Goal: Task Accomplishment & Management: Use online tool/utility

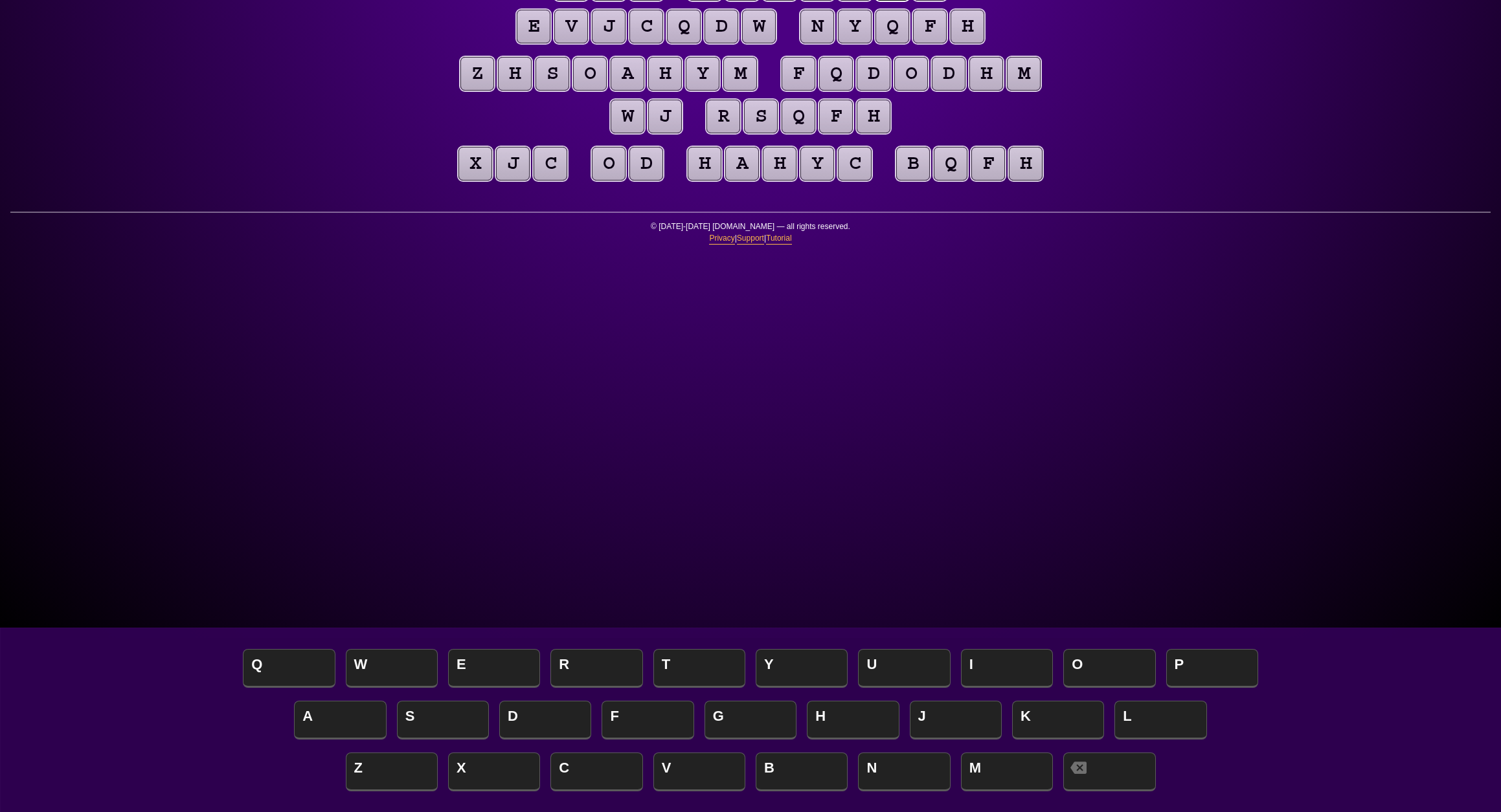
scroll to position [175, 0]
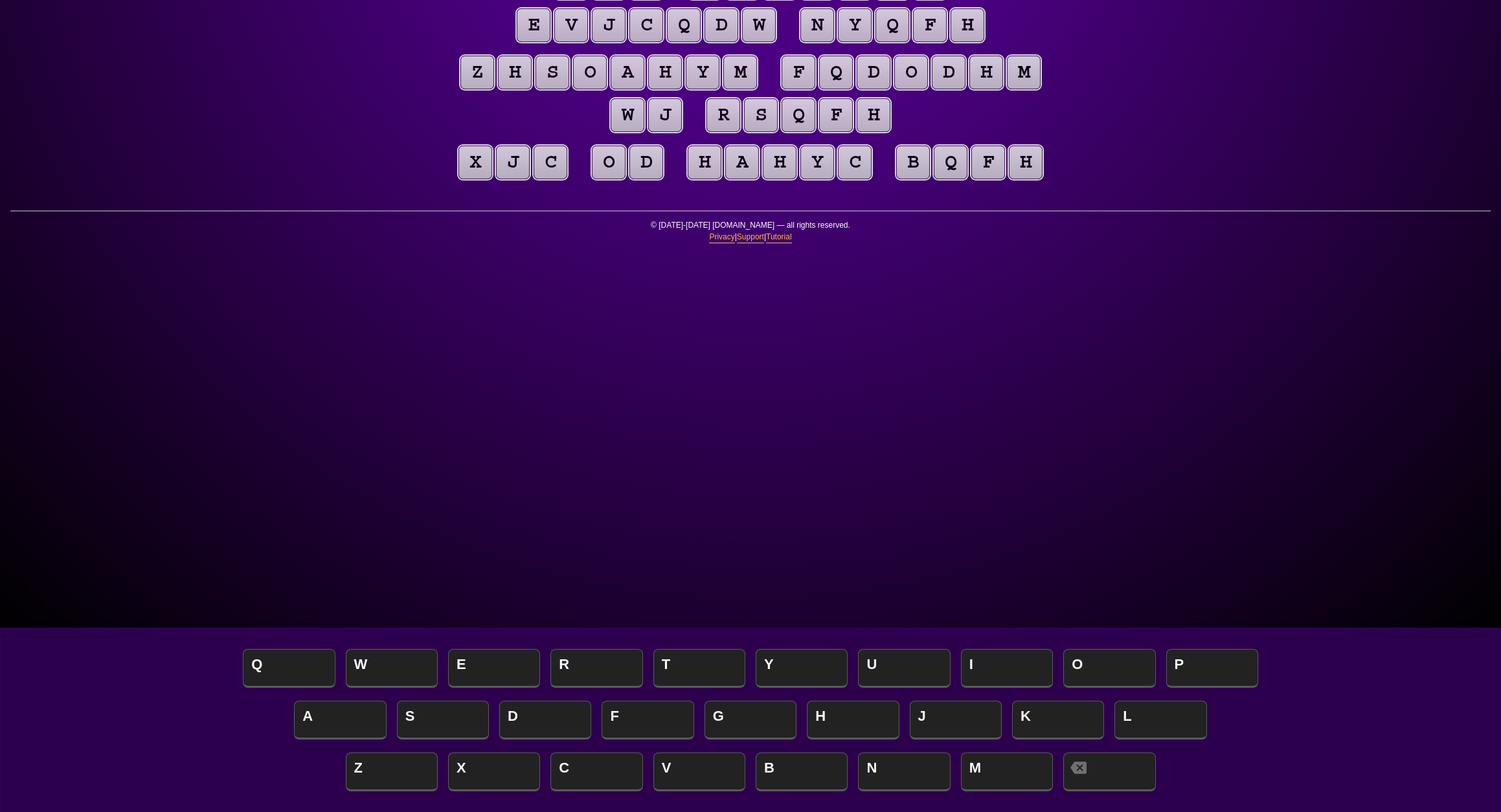
click at [452, 727] on span "S" at bounding box center [443, 721] width 92 height 38
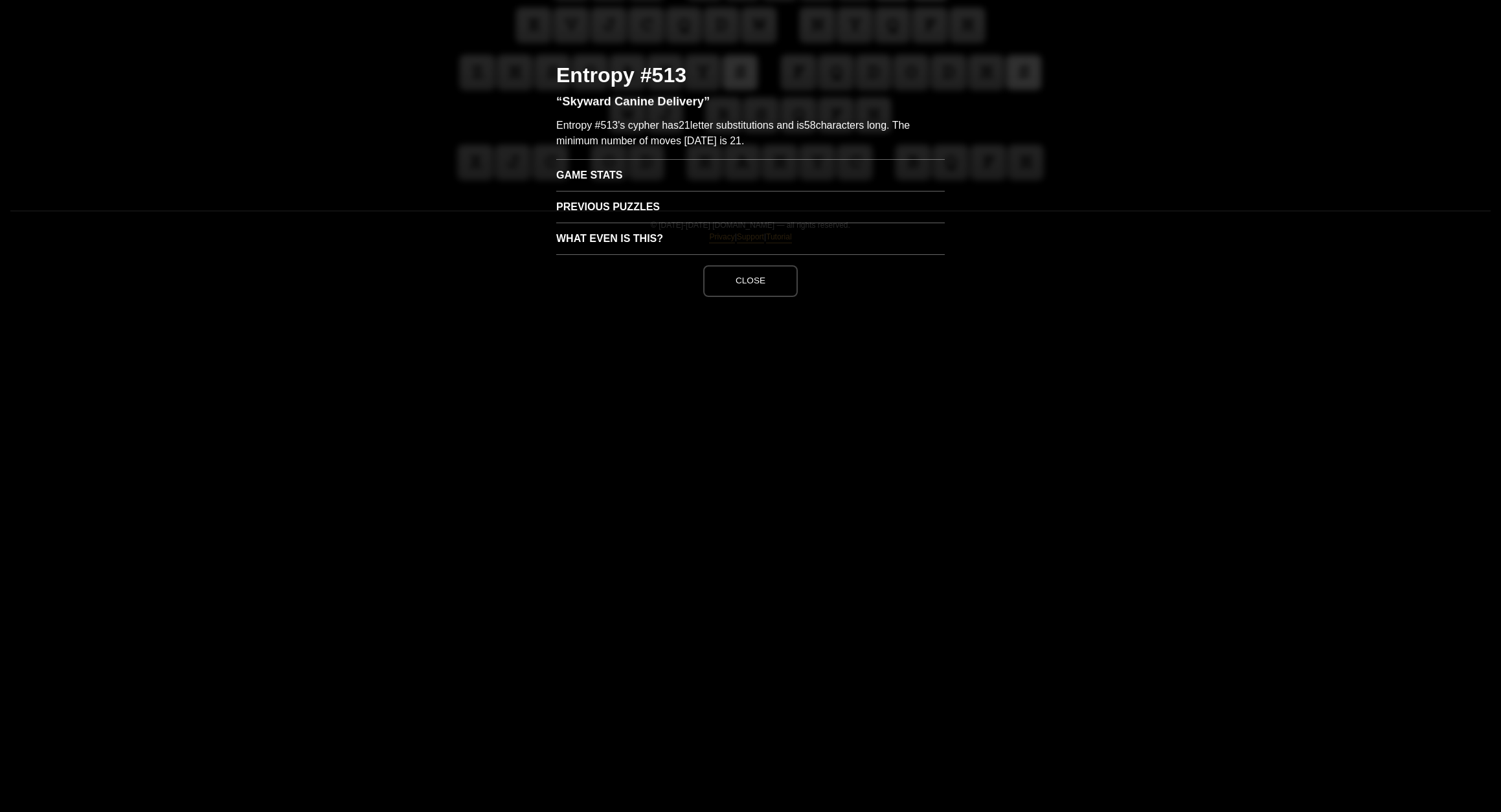
scroll to position [0, 0]
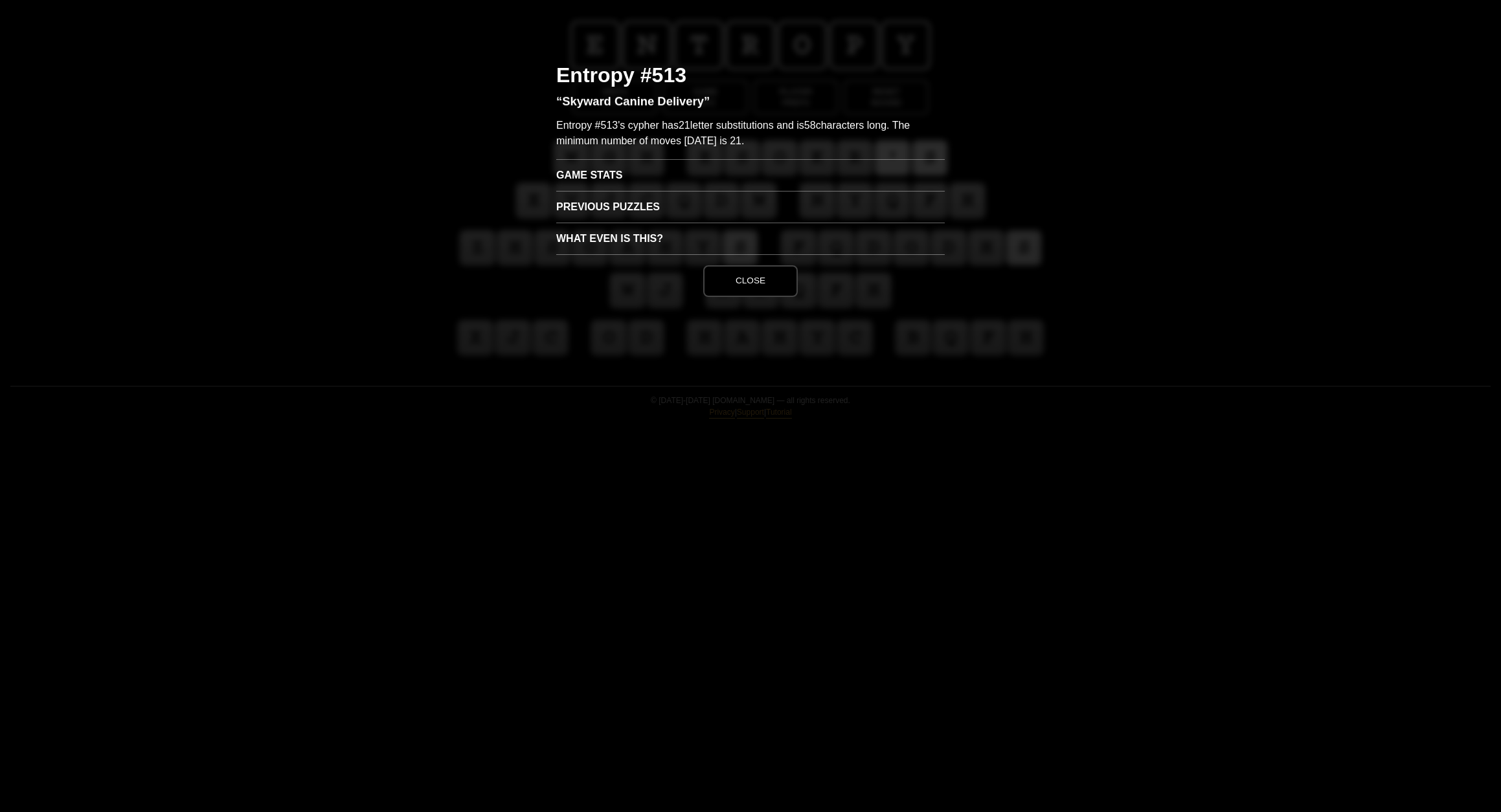
click at [622, 191] on h3 "Game Stats" at bounding box center [750, 174] width 389 height 32
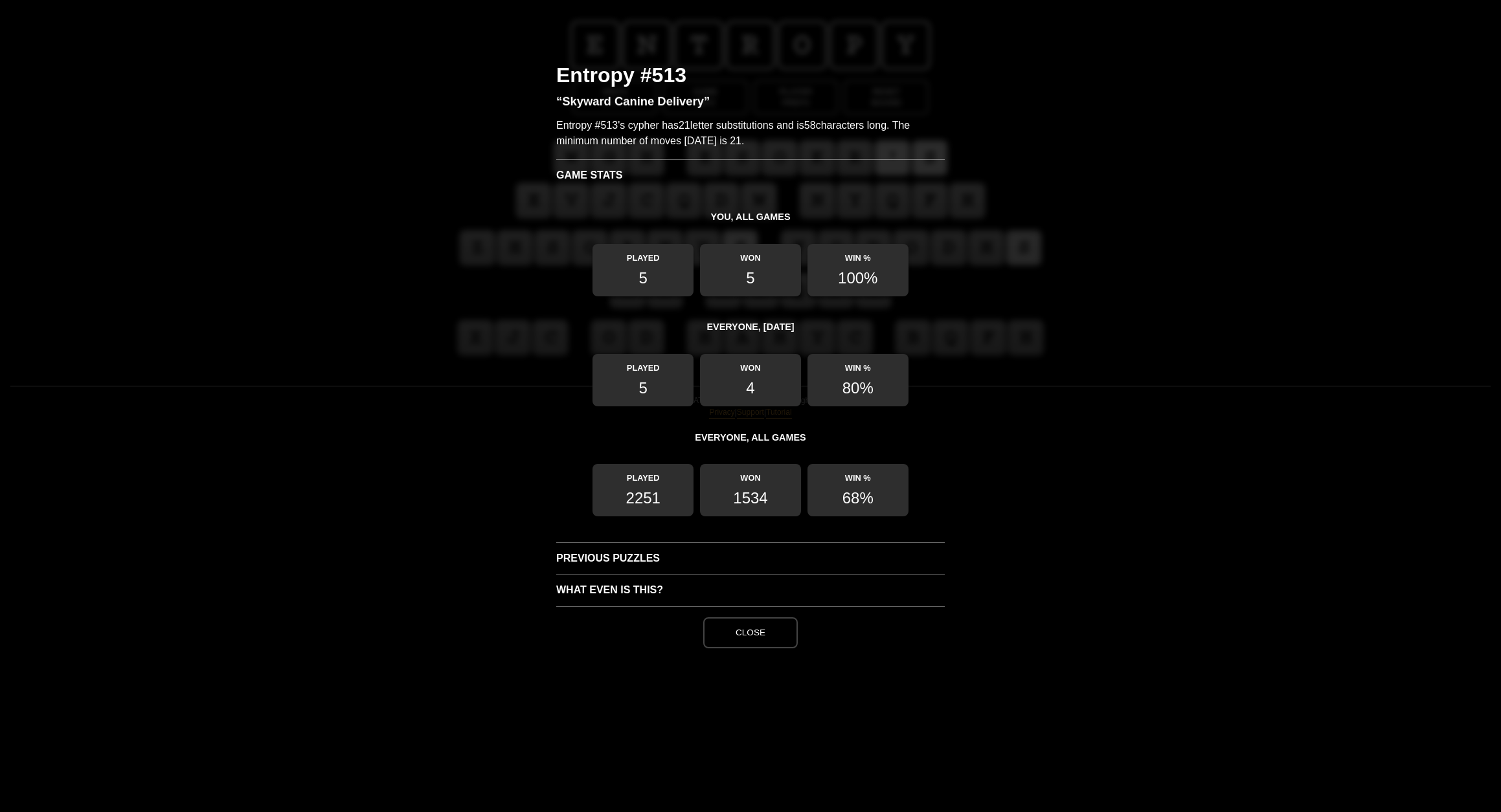
click at [771, 649] on button "Close" at bounding box center [750, 633] width 95 height 31
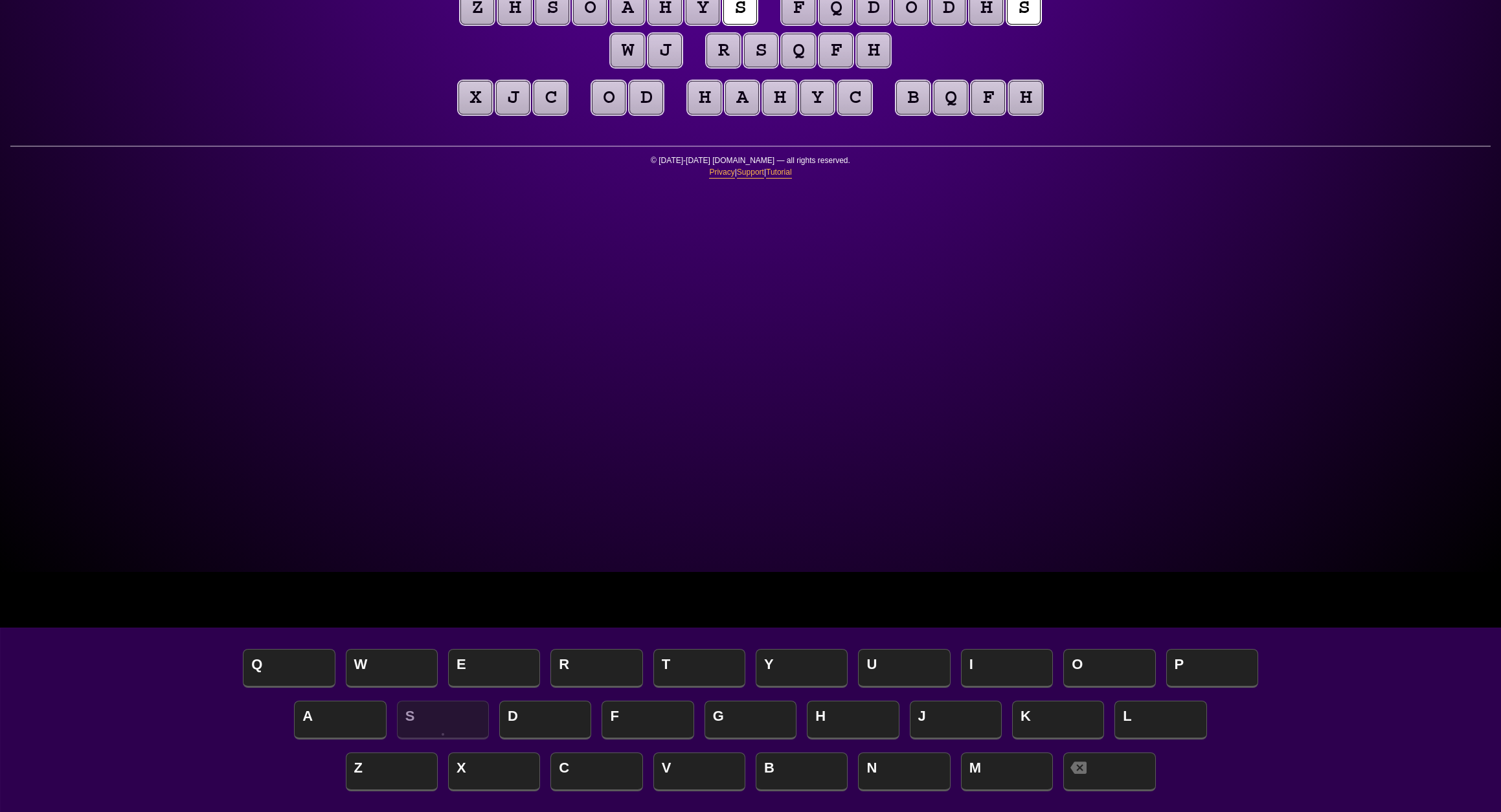
scroll to position [238, 0]
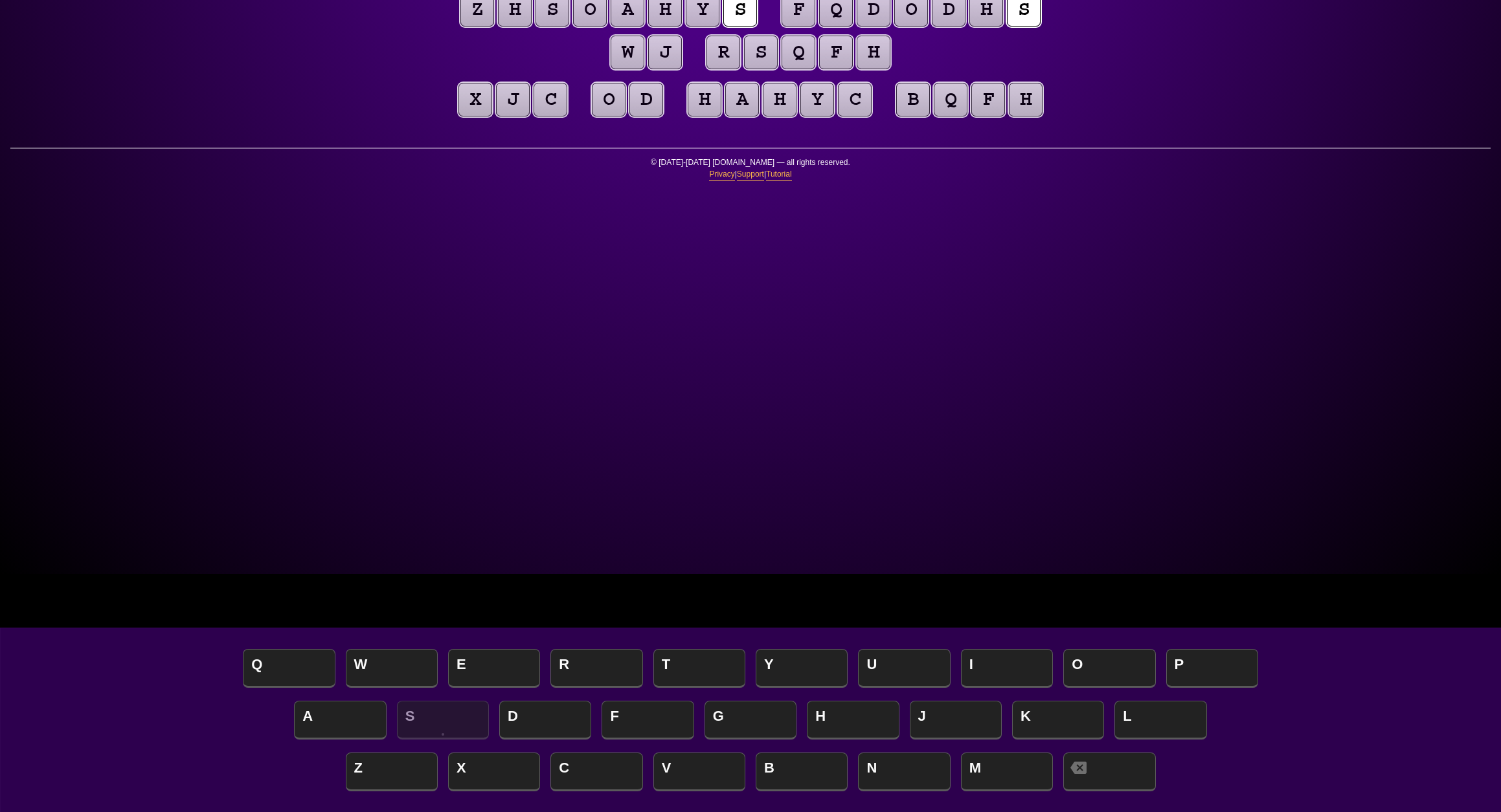
click at [857, 69] on puzzle-tile "h" at bounding box center [873, 52] width 33 height 33
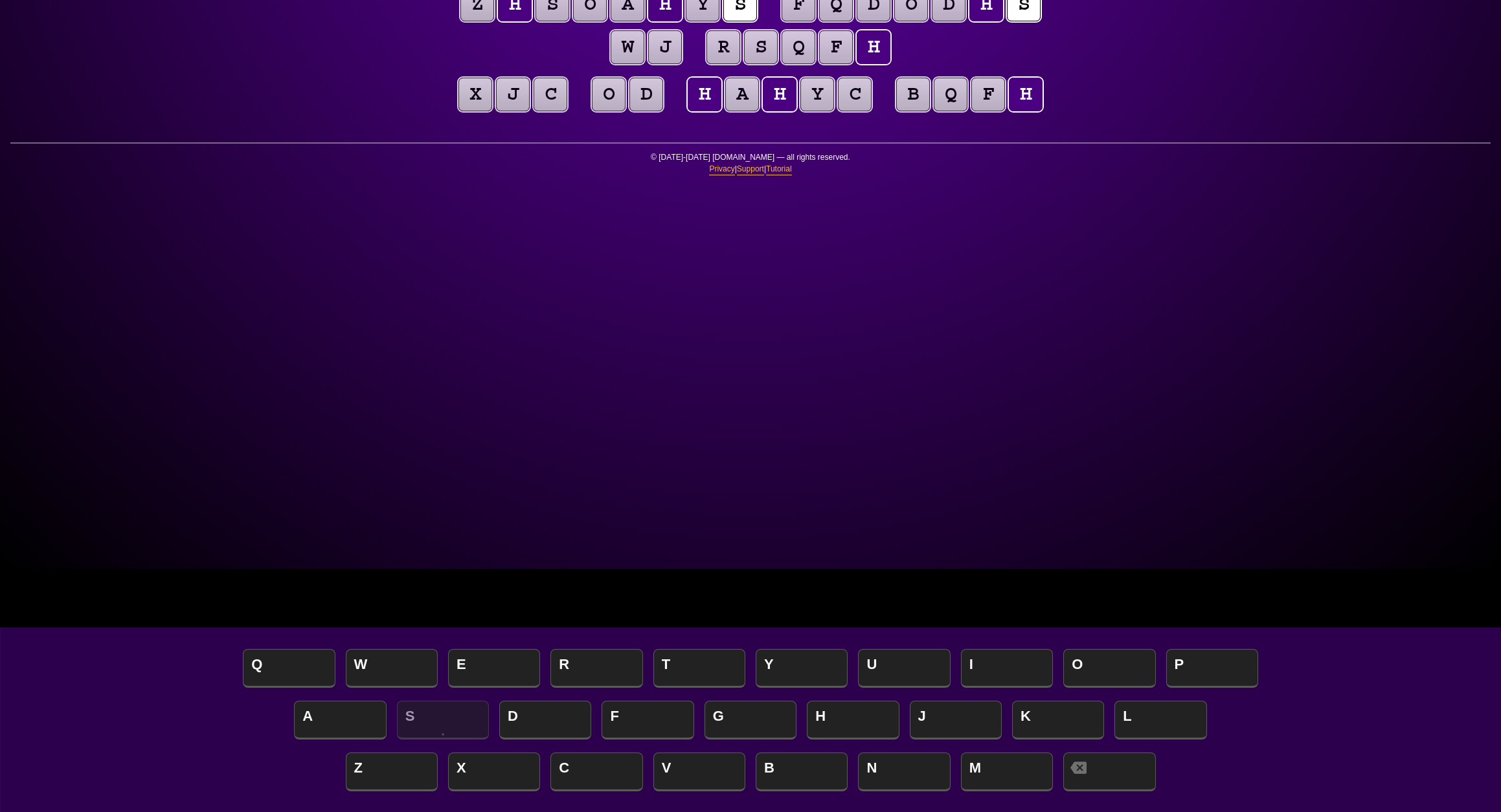
scroll to position [244, 0]
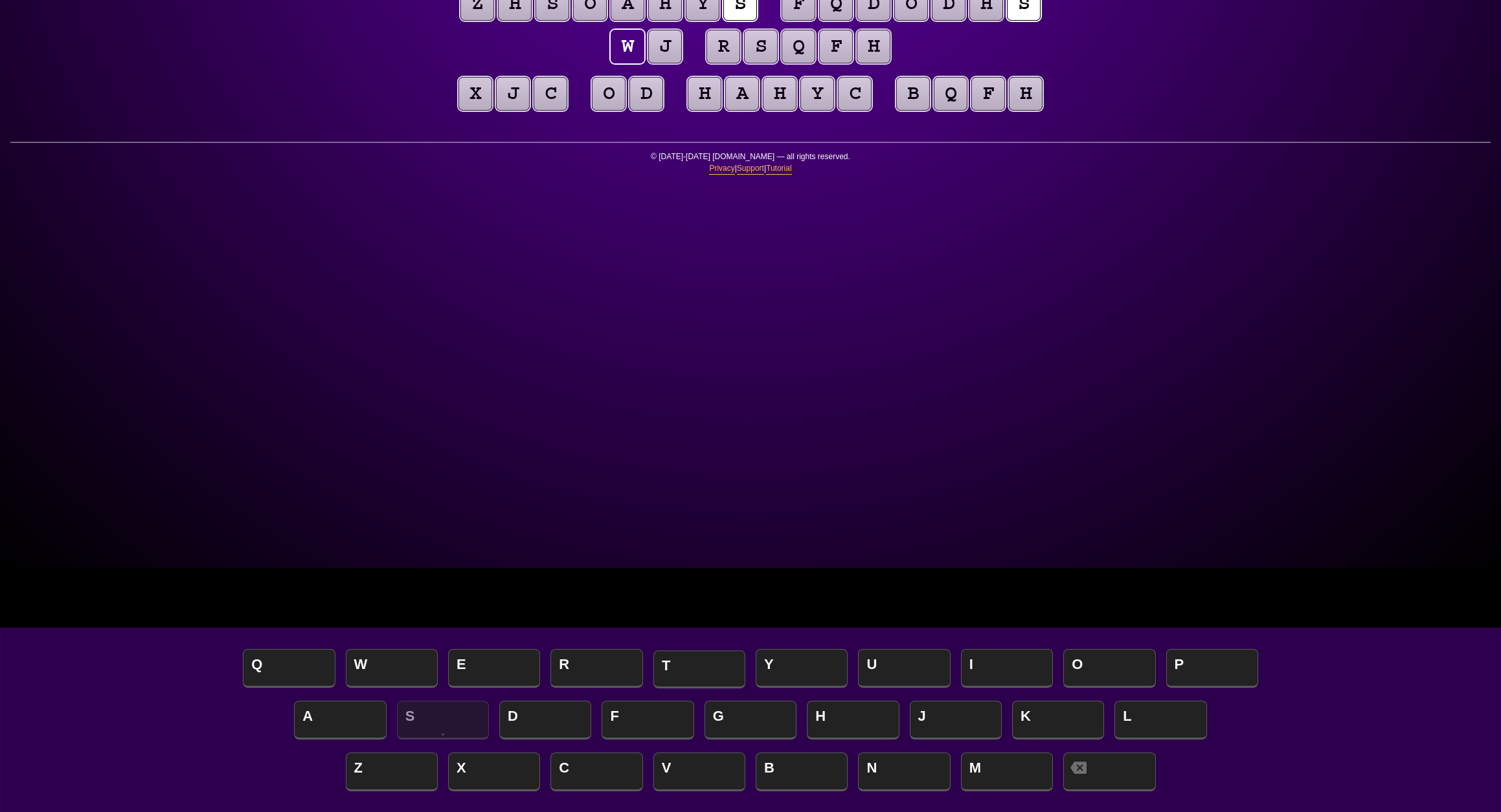
click at [702, 673] on span "T" at bounding box center [700, 669] width 92 height 38
click at [854, 710] on span "H" at bounding box center [853, 721] width 92 height 38
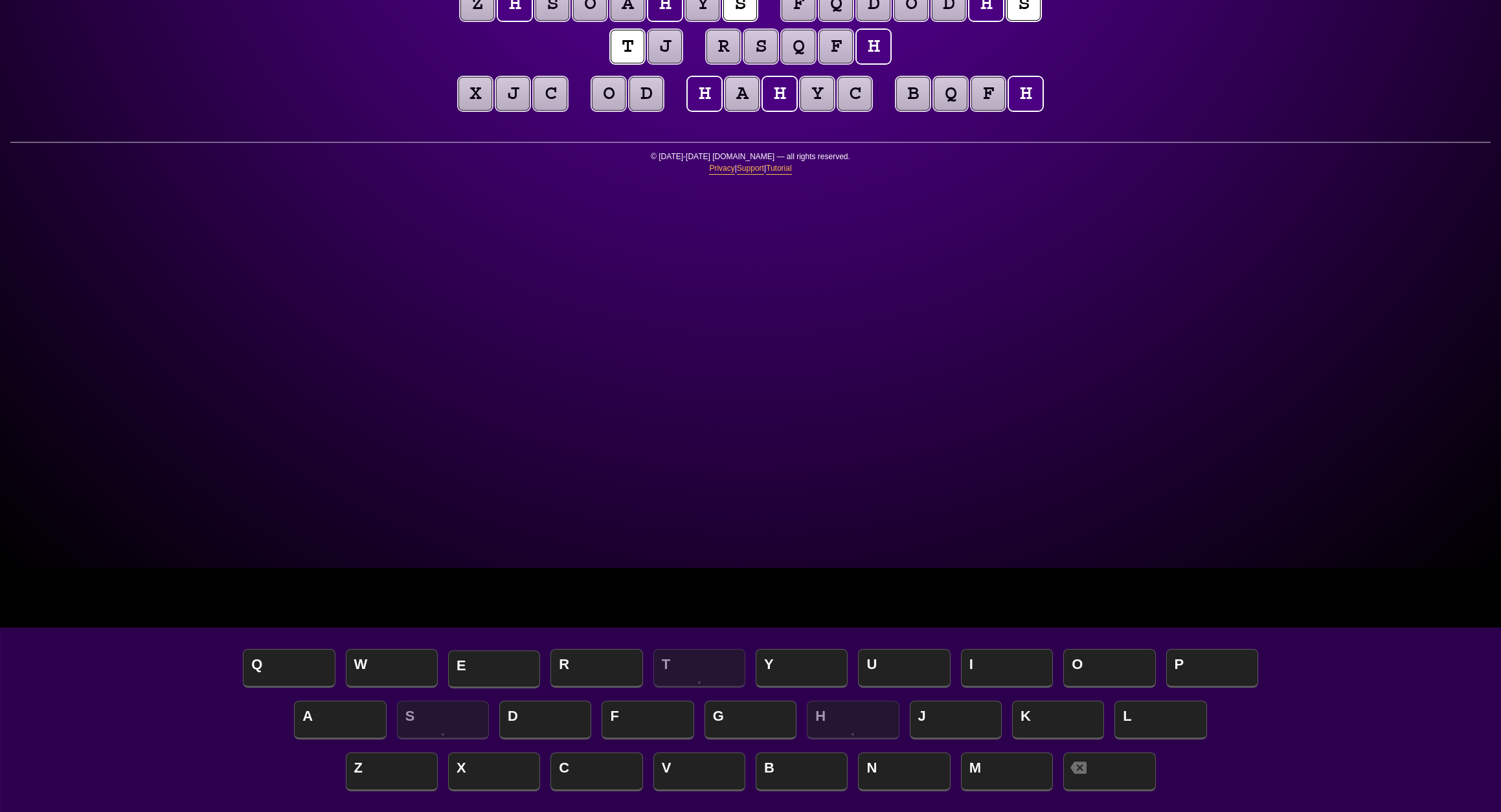
click at [510, 662] on span "E" at bounding box center [495, 669] width 92 height 38
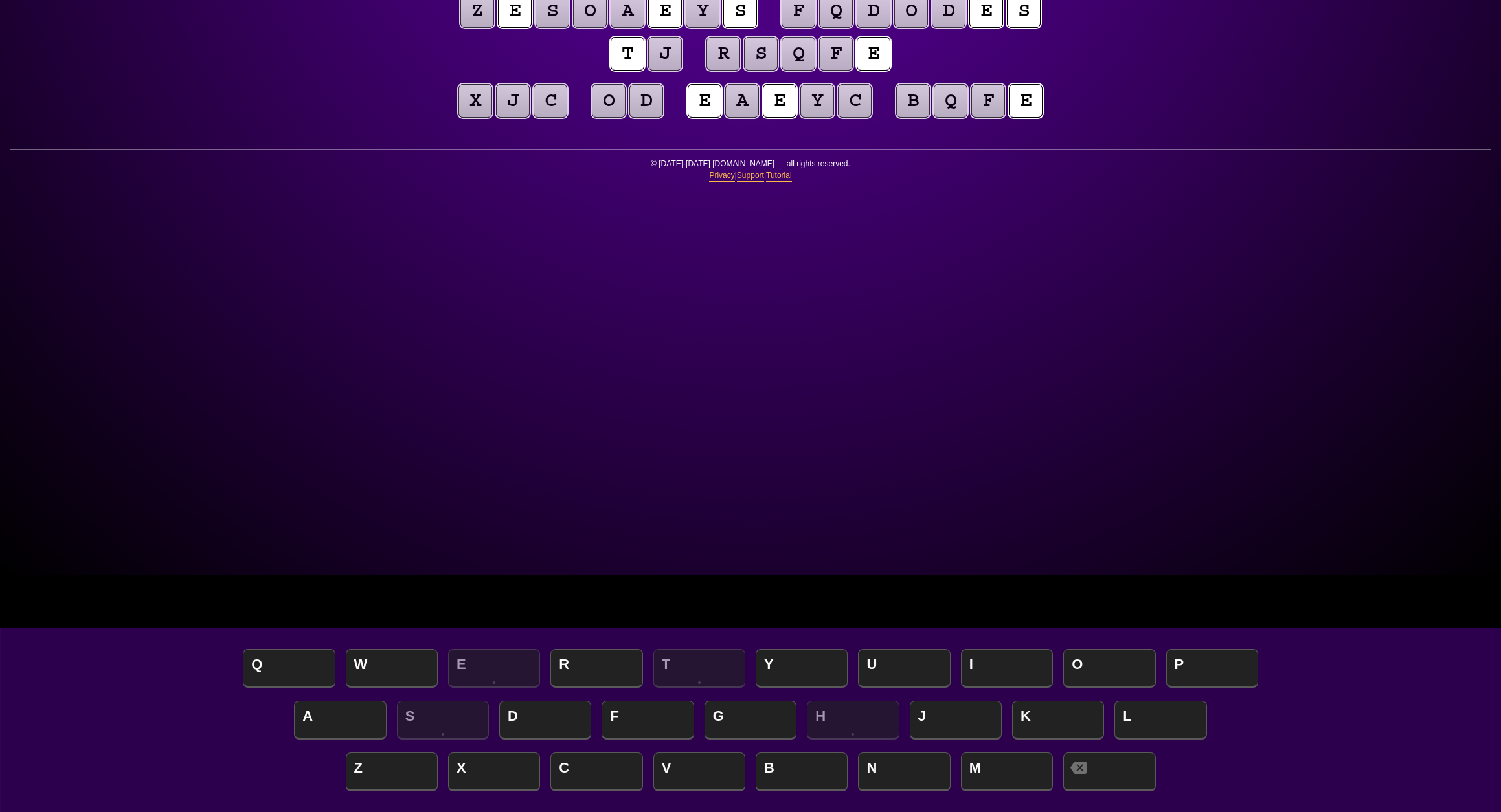
scroll to position [231, 0]
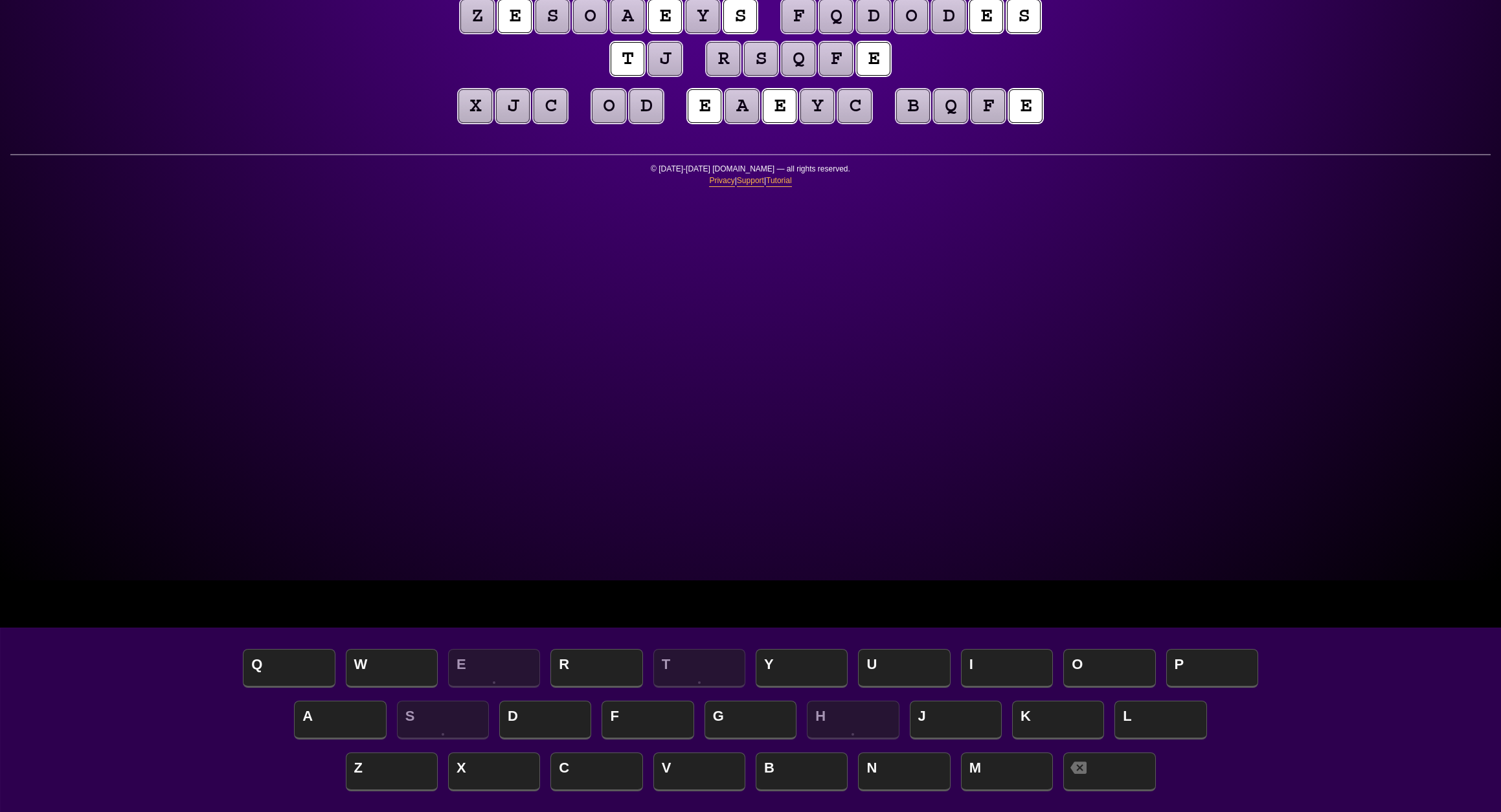
click at [682, 76] on puzzle-tile "j" at bounding box center [665, 58] width 33 height 33
click at [1099, 663] on span "O" at bounding box center [1110, 669] width 92 height 38
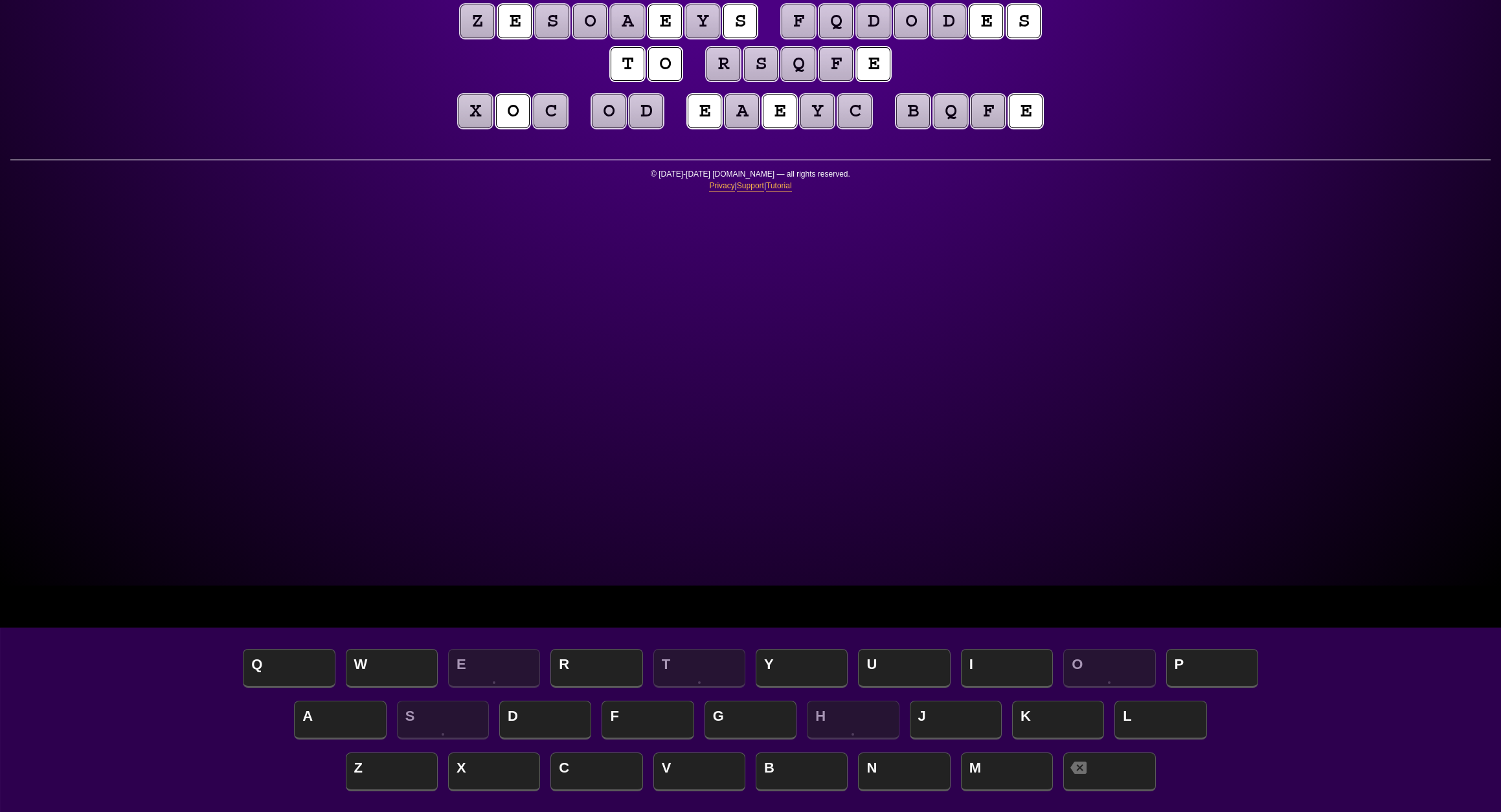
scroll to position [230, 0]
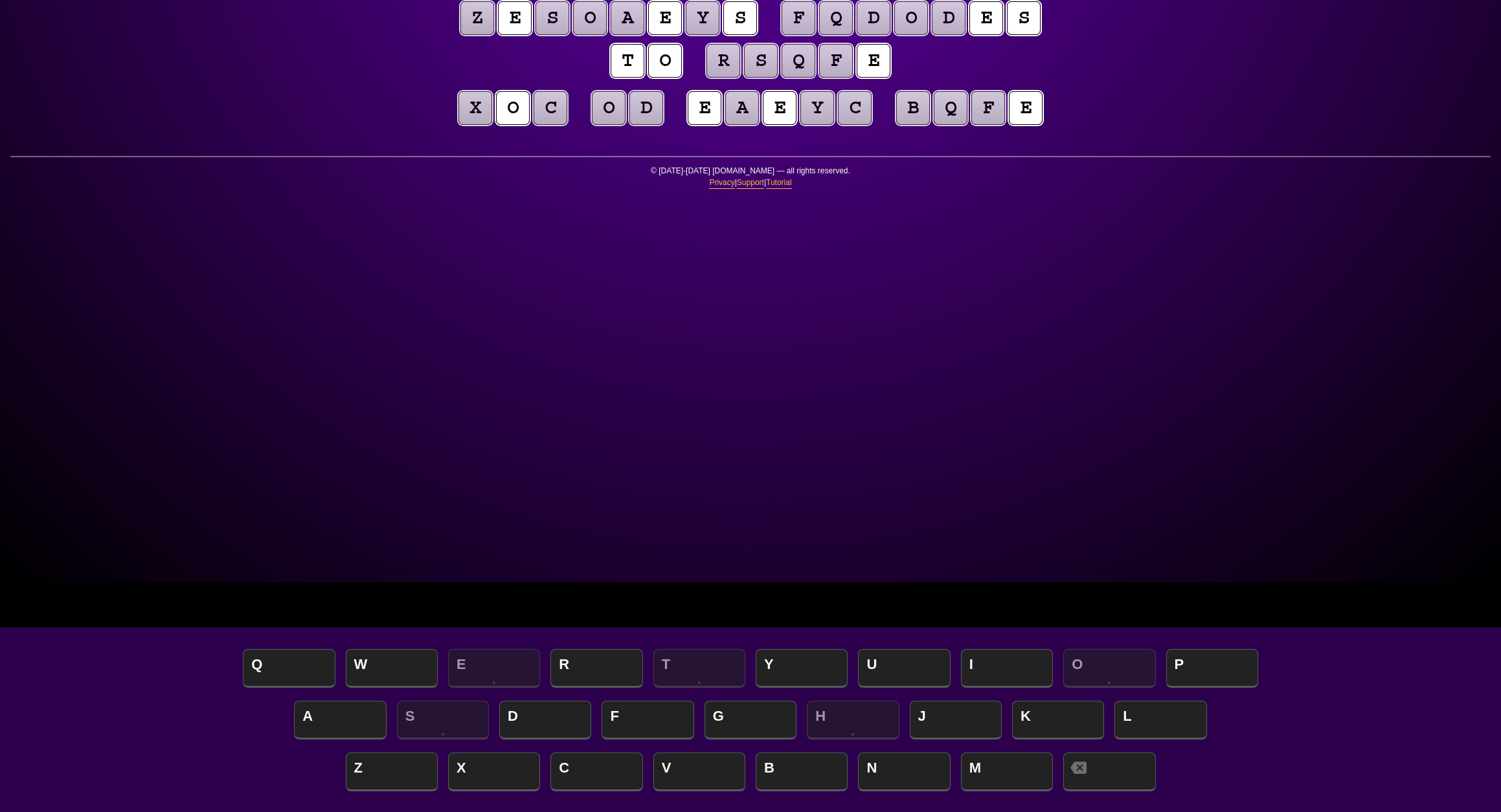
click at [871, 125] on puzzle-tile "c" at bounding box center [854, 108] width 33 height 33
click at [759, 125] on puzzle-tile "a" at bounding box center [742, 108] width 33 height 33
click at [834, 125] on puzzle-tile "y" at bounding box center [817, 108] width 33 height 33
click at [871, 125] on puzzle-tile "c" at bounding box center [854, 108] width 33 height 33
click at [759, 125] on puzzle-tile "a" at bounding box center [742, 108] width 33 height 33
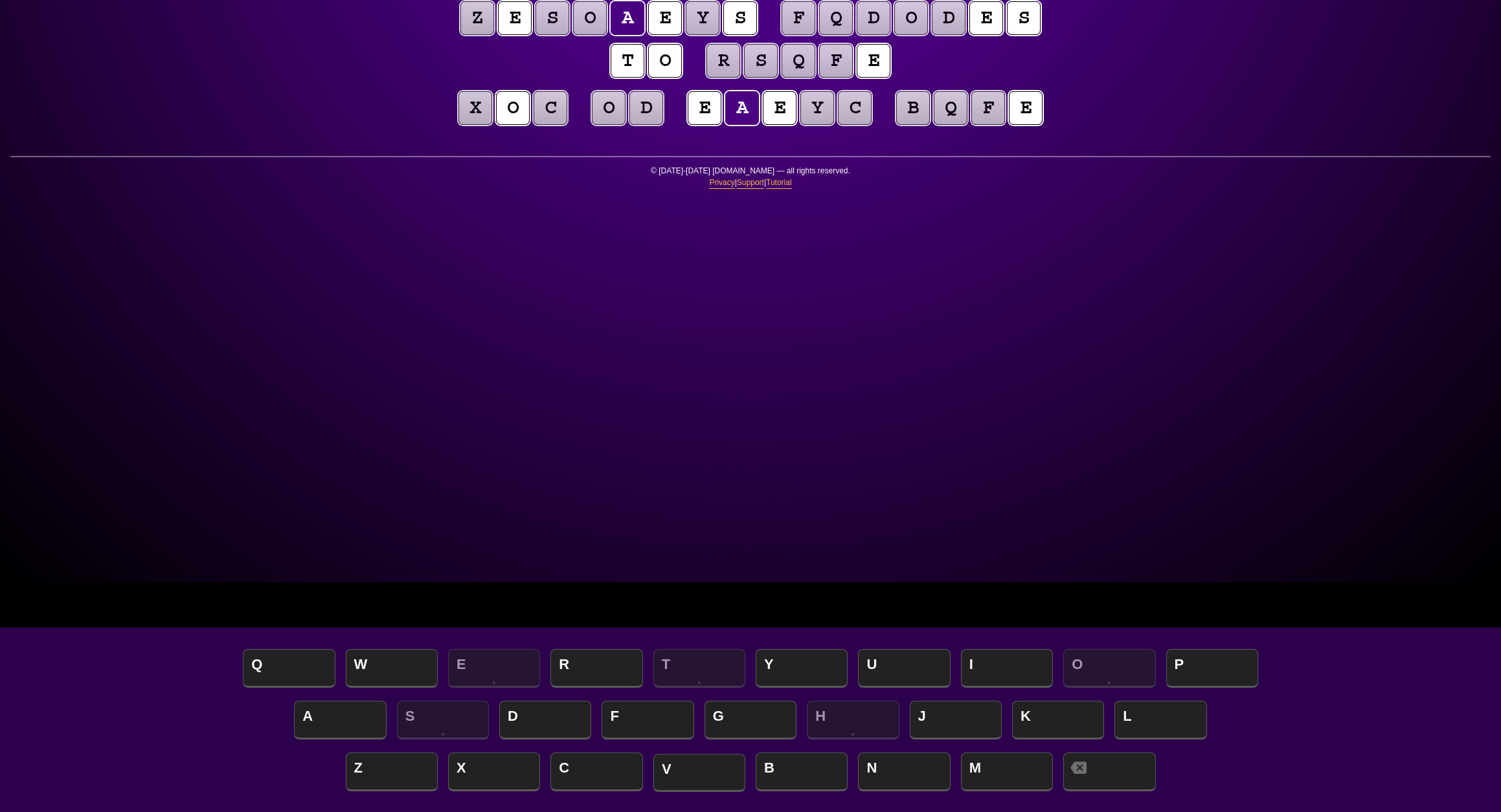
click at [711, 771] on span "V" at bounding box center [700, 773] width 92 height 38
click at [834, 125] on puzzle-tile "y" at bounding box center [817, 108] width 33 height 33
click at [600, 671] on span "R" at bounding box center [596, 669] width 92 height 38
click at [871, 125] on puzzle-tile "c" at bounding box center [854, 108] width 33 height 33
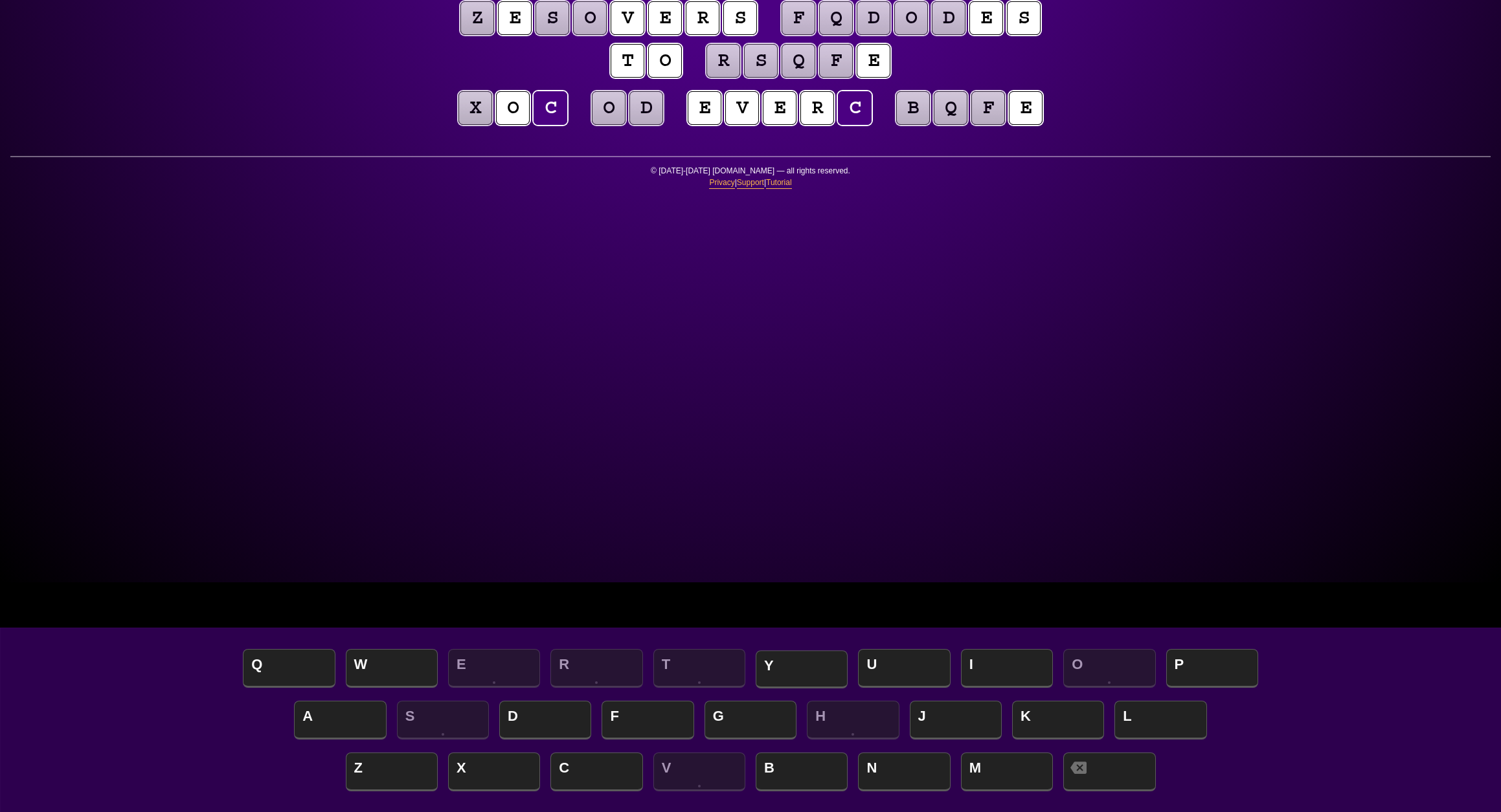
click at [823, 657] on span "Y" at bounding box center [802, 669] width 92 height 38
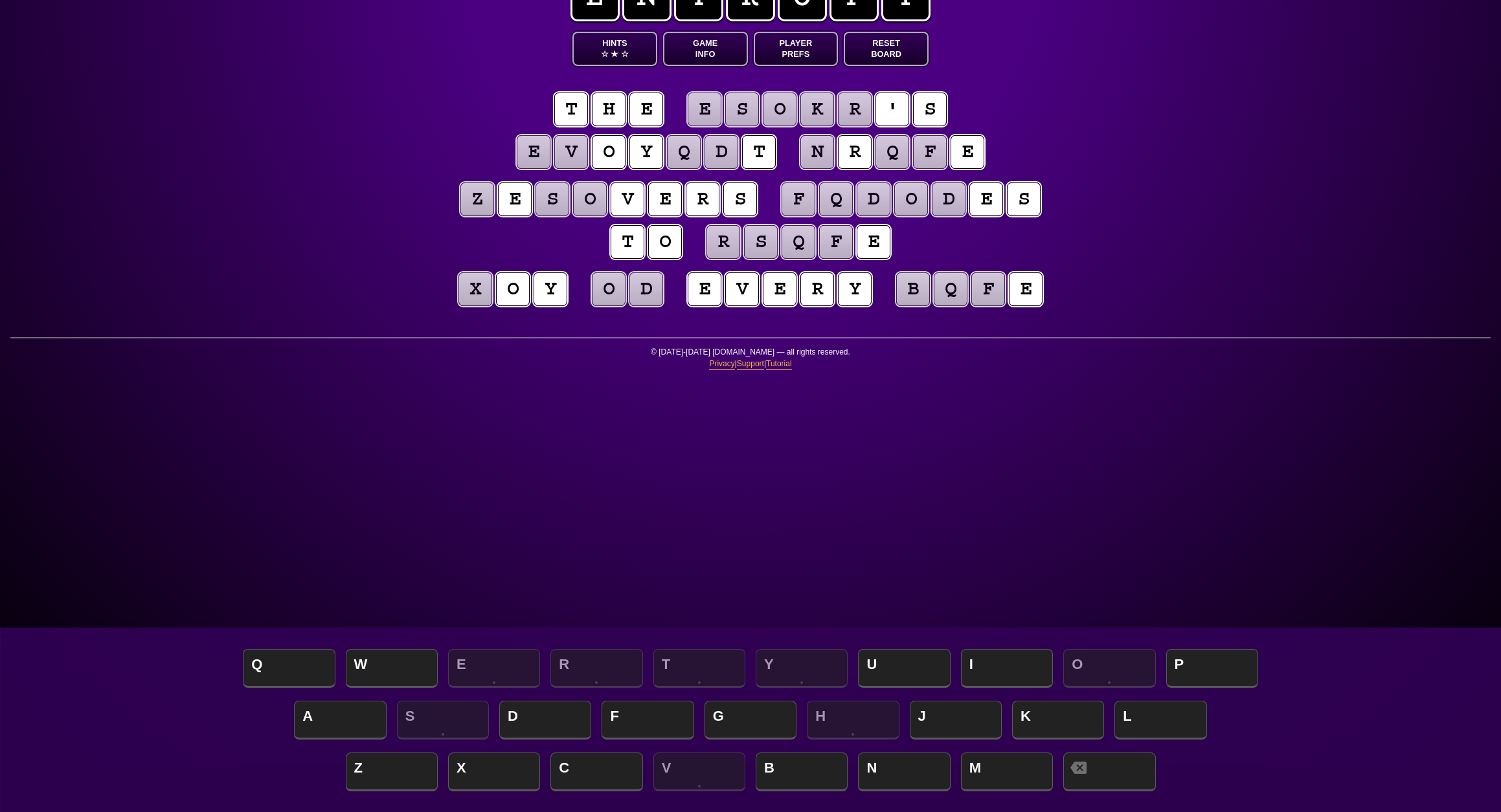
scroll to position [31, 0]
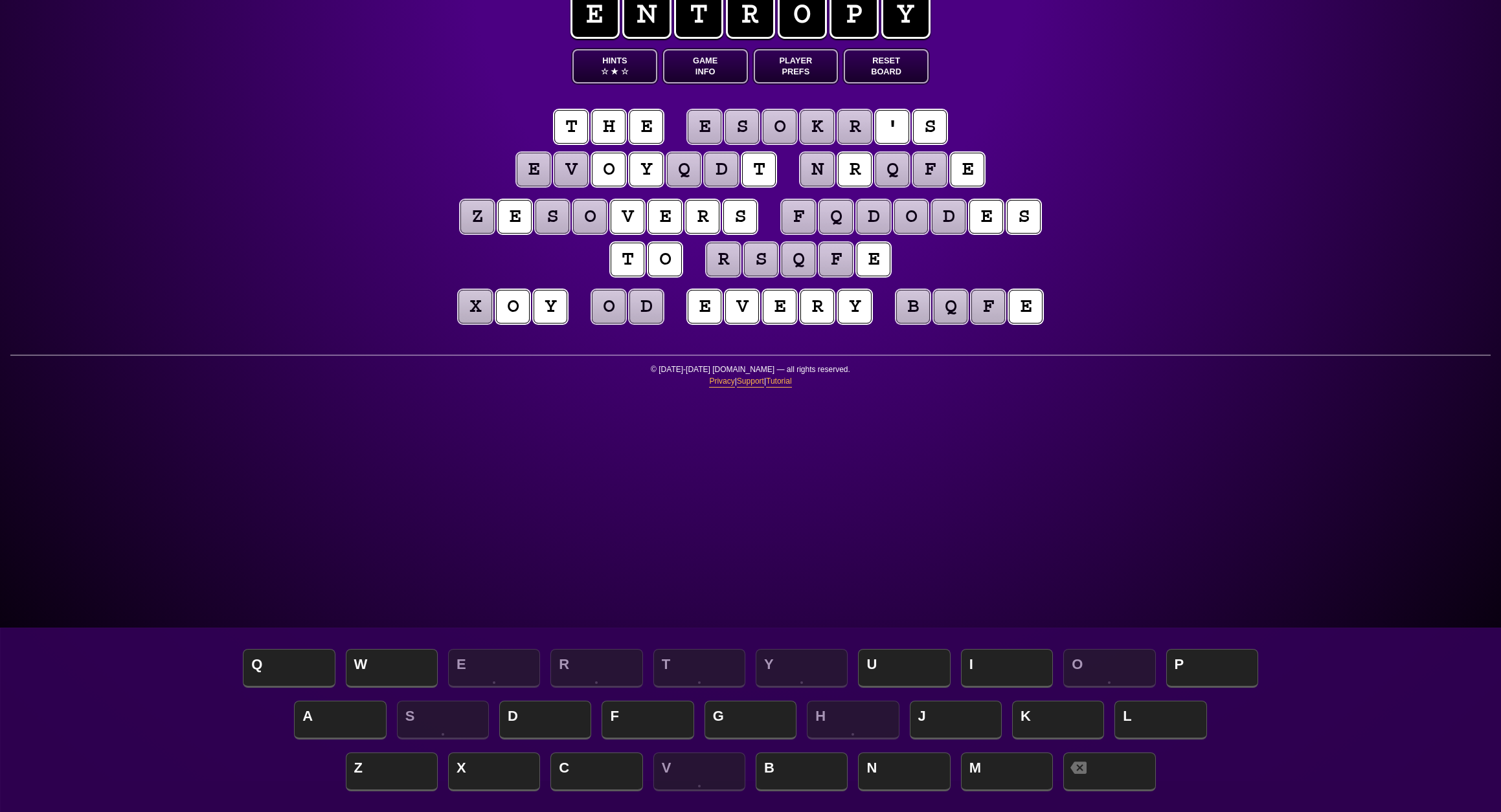
click at [619, 77] on span "★" at bounding box center [614, 71] width 8 height 11
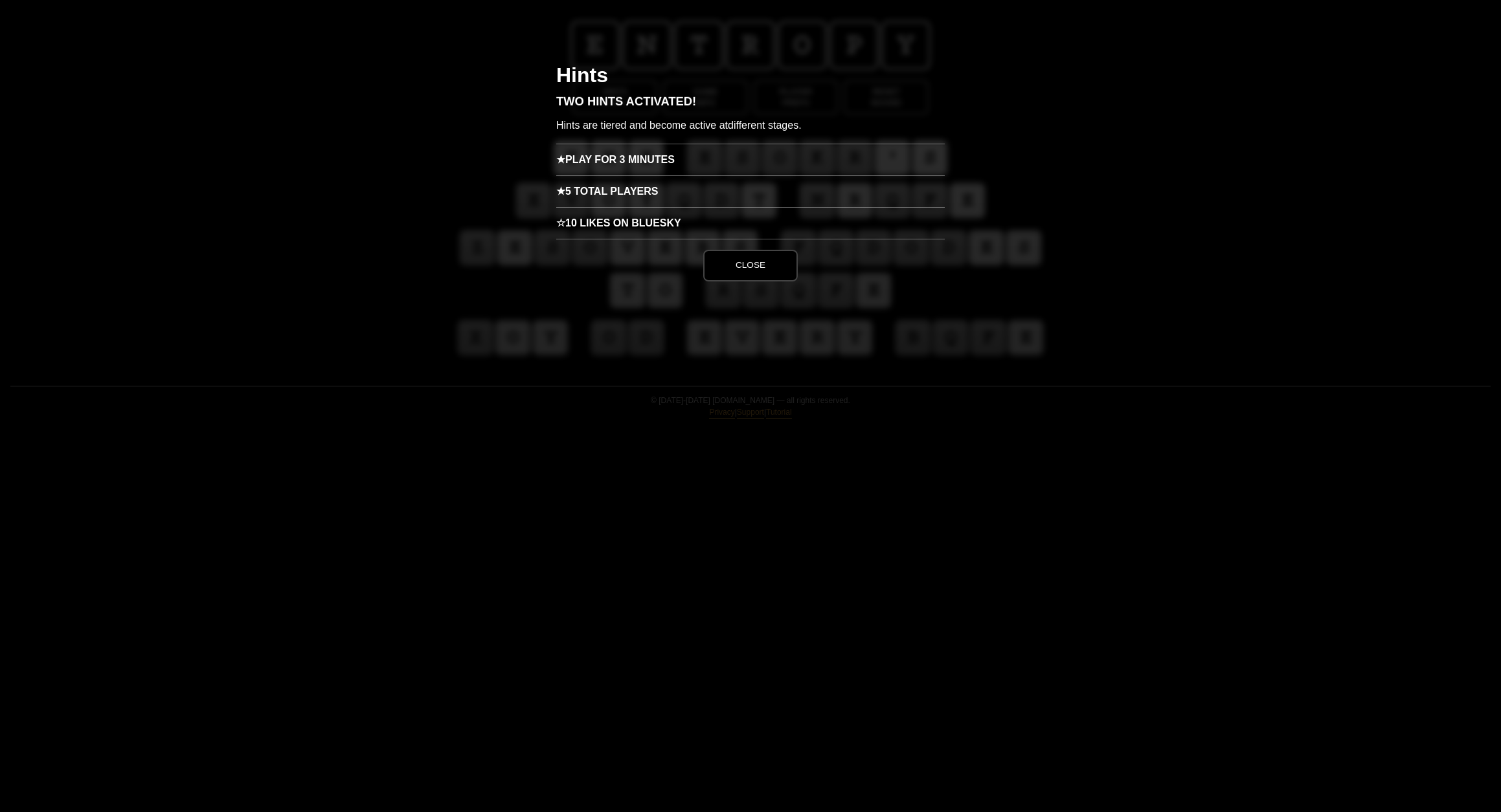
click at [705, 207] on h3 "★ 5 Total Players" at bounding box center [750, 190] width 389 height 32
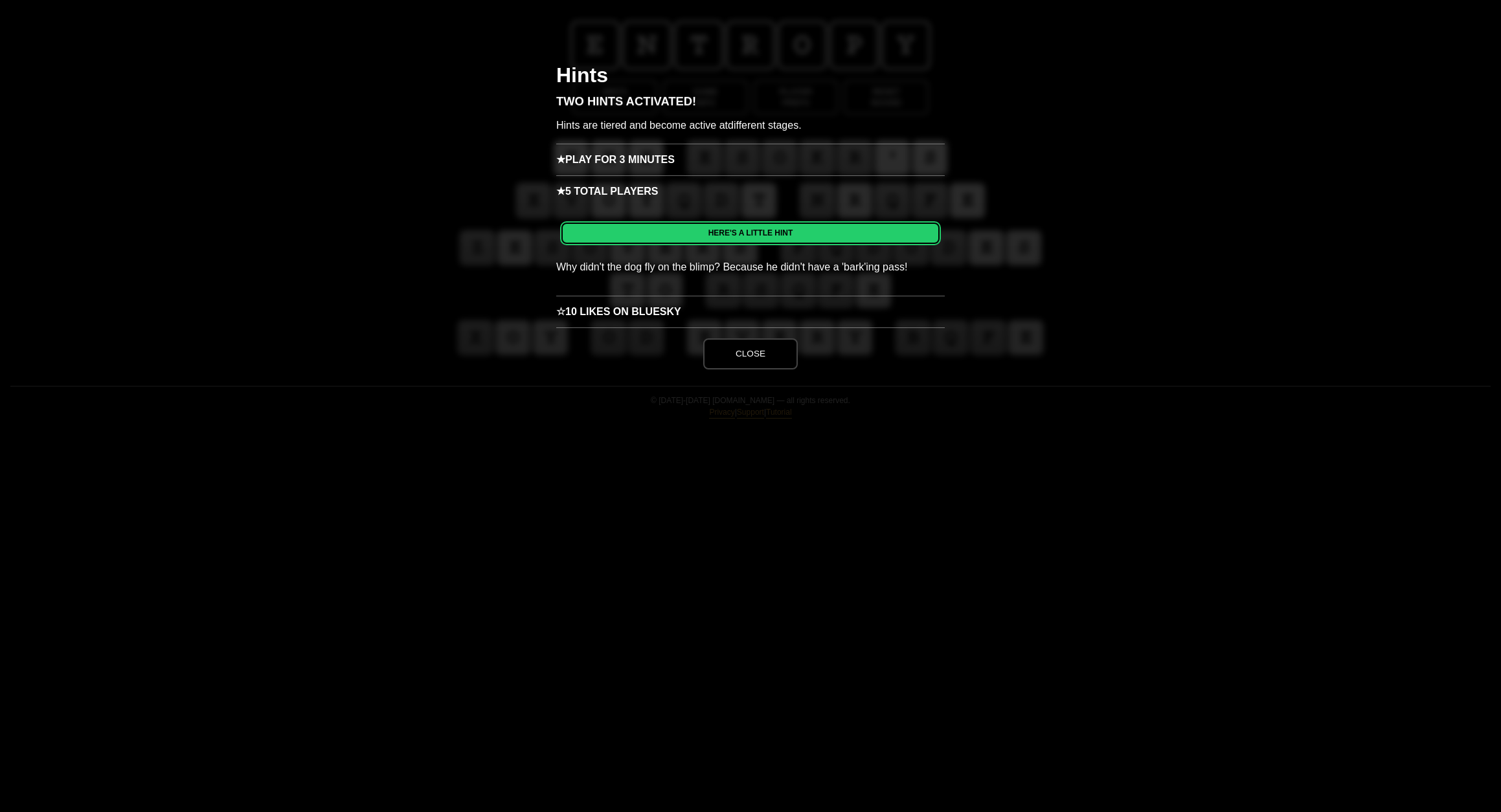
click at [766, 370] on button "Close" at bounding box center [750, 353] width 95 height 31
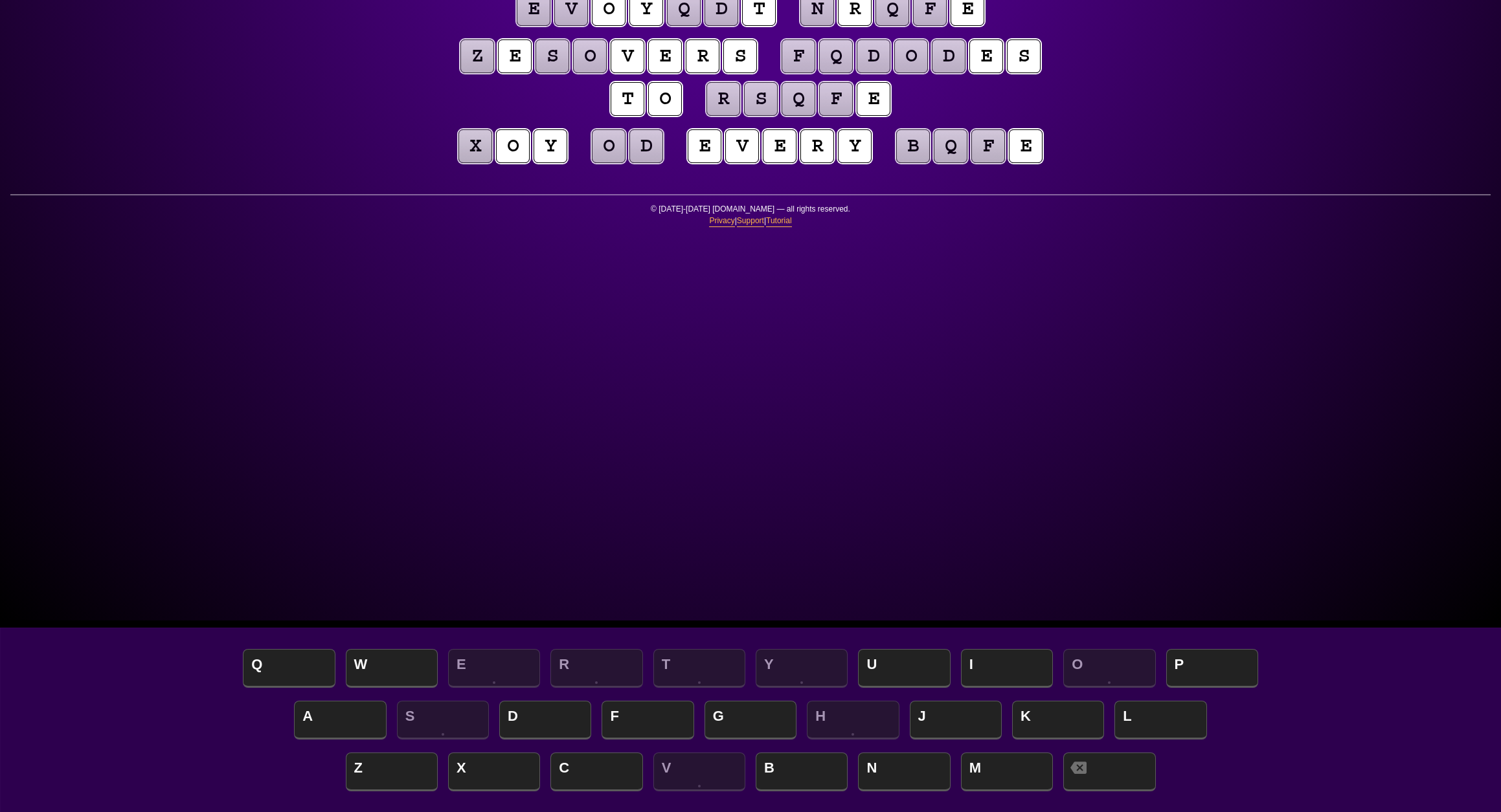
scroll to position [193, 0]
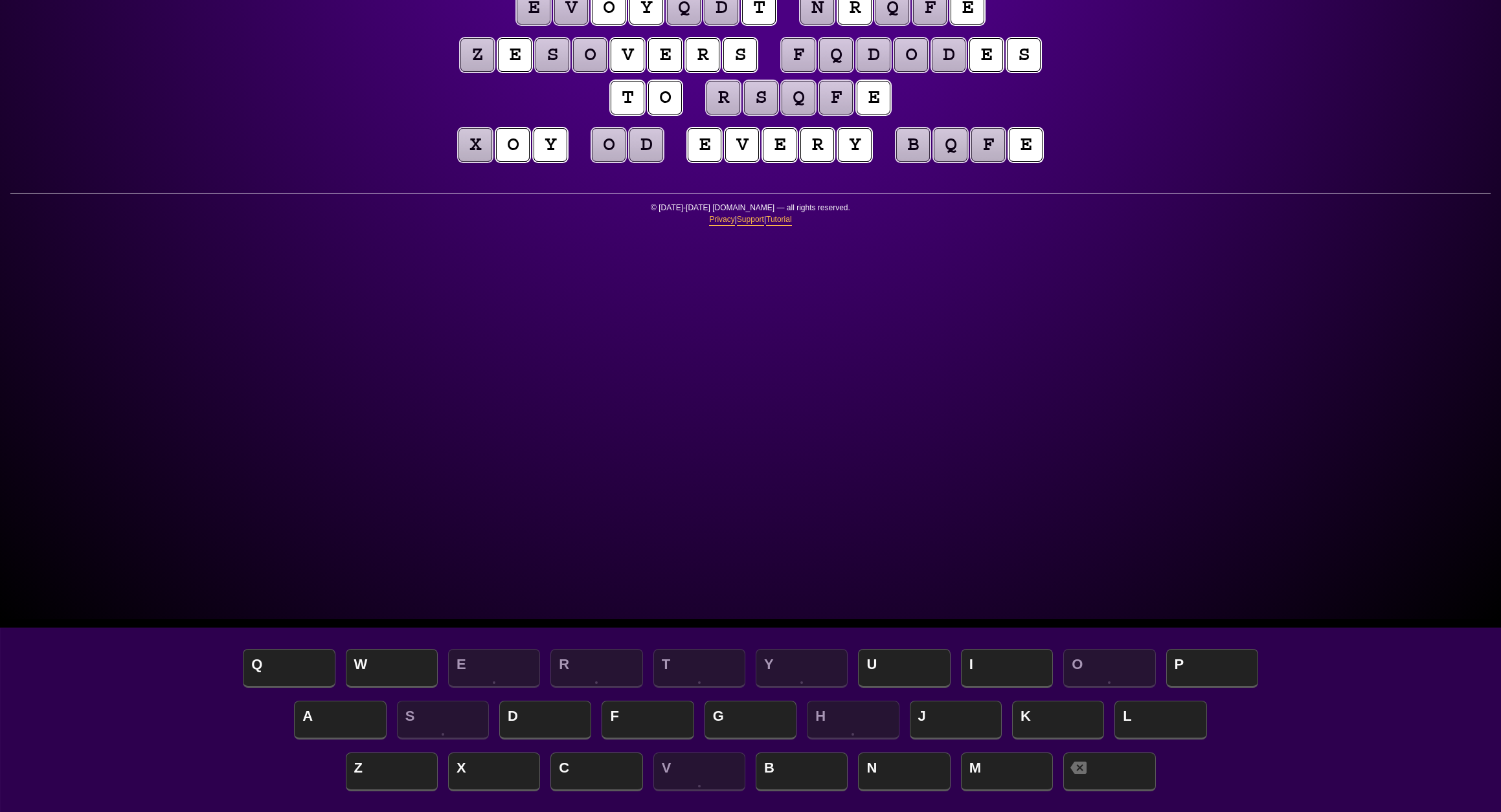
click at [473, 162] on puzzle-tile "x" at bounding box center [475, 144] width 33 height 33
click at [625, 162] on puzzle-tile "o" at bounding box center [608, 144] width 33 height 33
click at [663, 162] on puzzle-tile "d" at bounding box center [646, 144] width 33 height 33
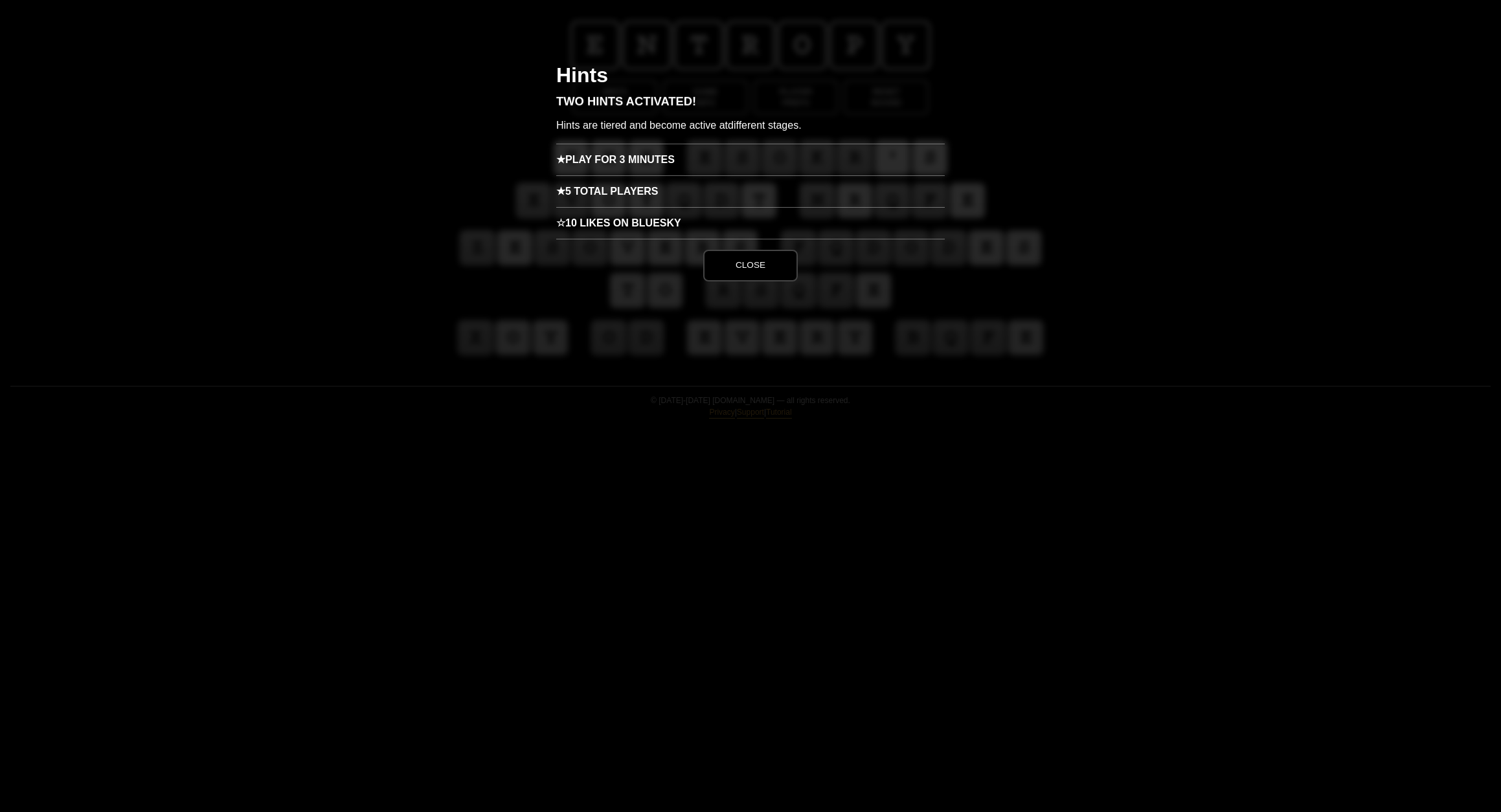
click at [657, 175] on h3 "★ Play for 3 minutes" at bounding box center [750, 159] width 389 height 32
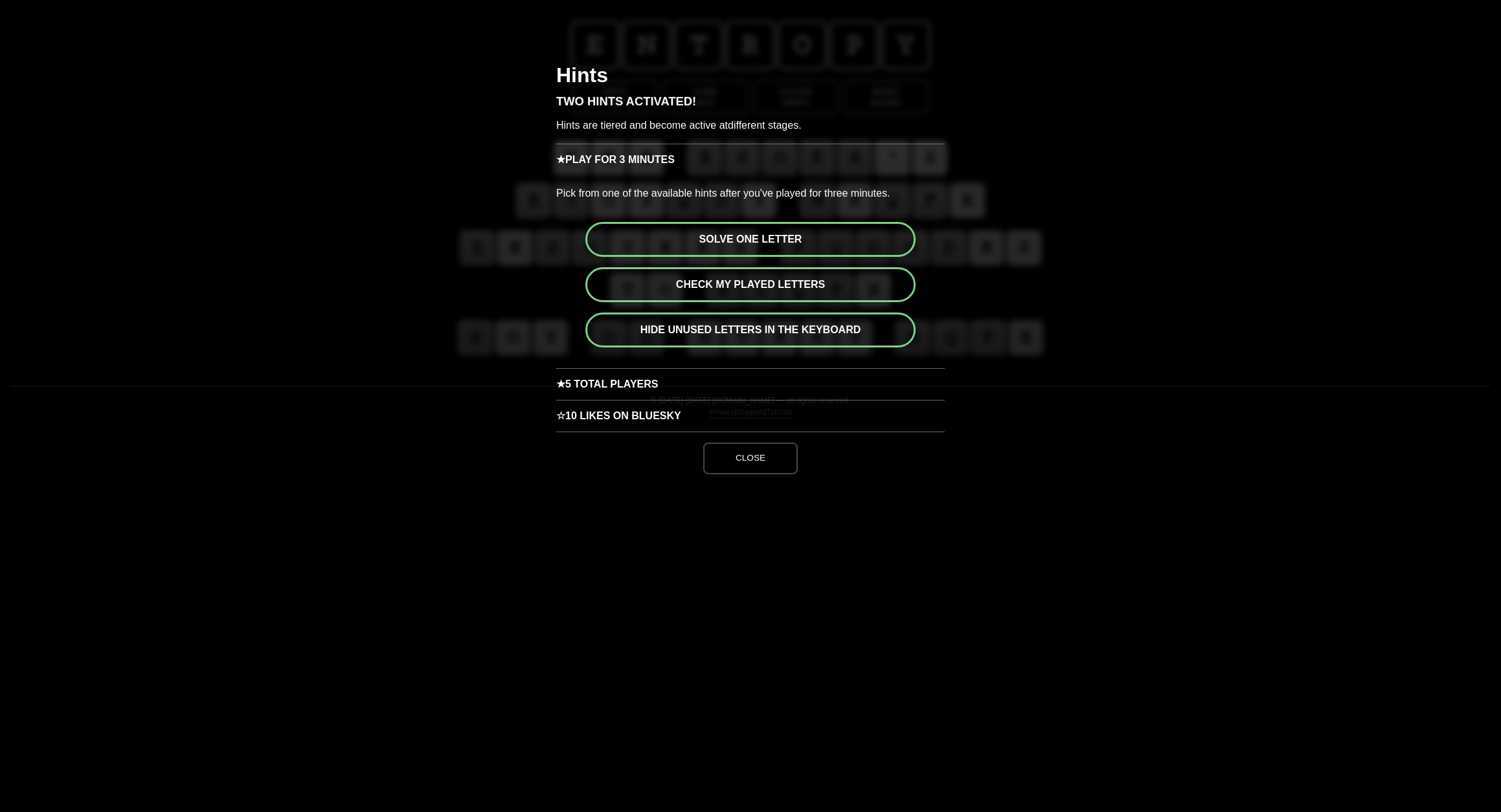
click at [713, 257] on button "Solve one letter" at bounding box center [750, 239] width 331 height 35
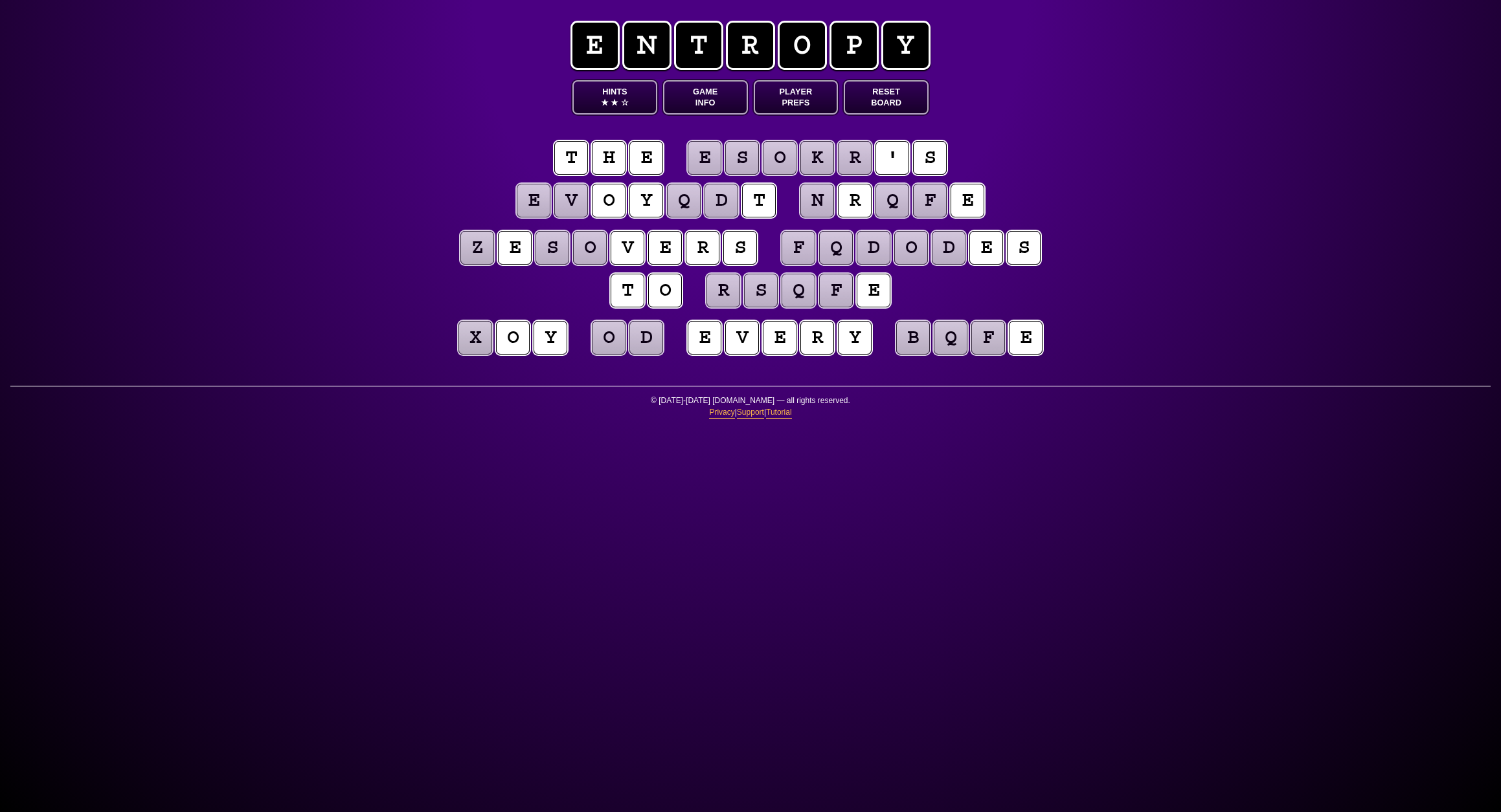
click at [931, 266] on puzzle-tile "d" at bounding box center [948, 248] width 34 height 34
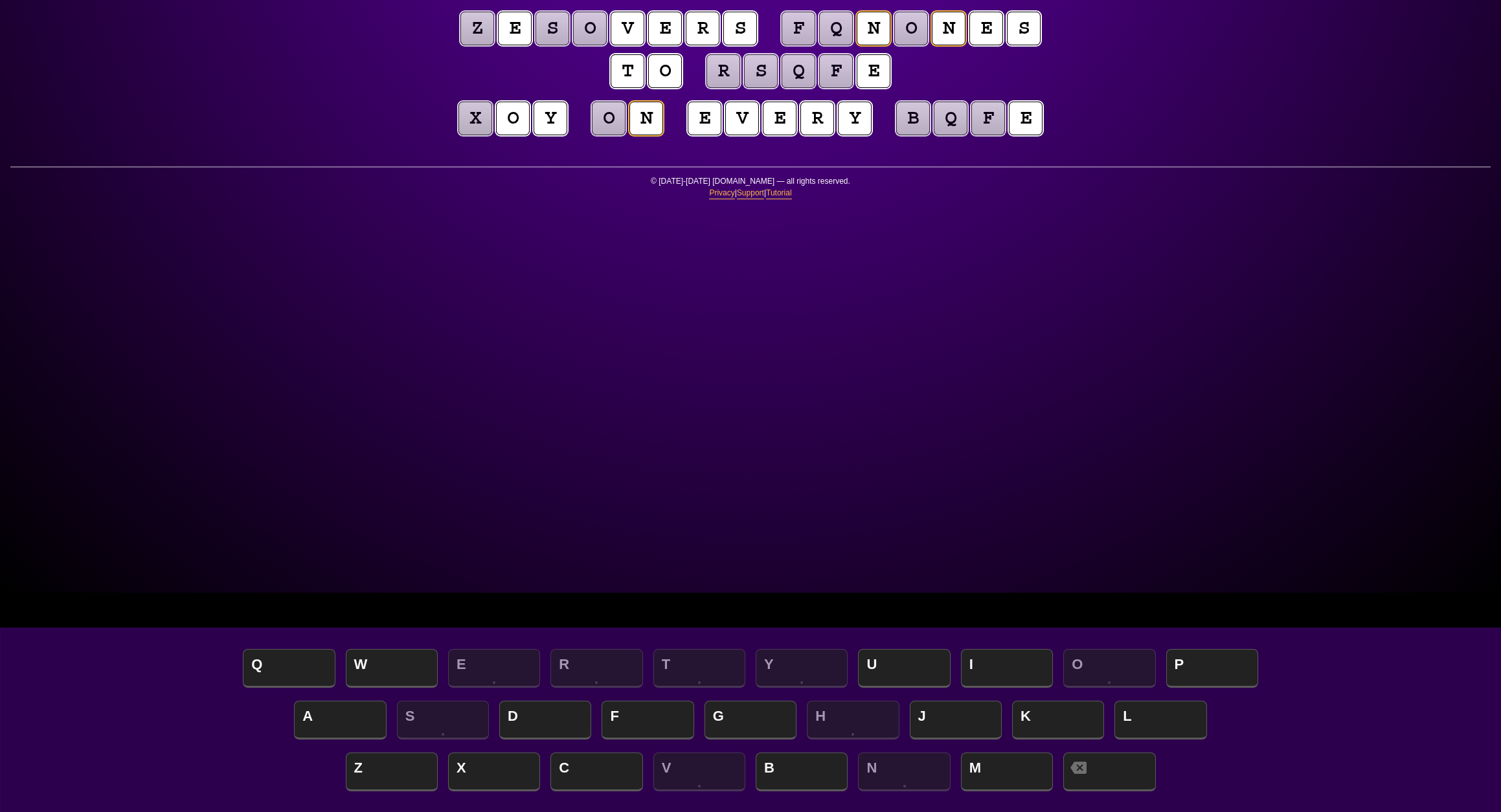
scroll to position [226, 0]
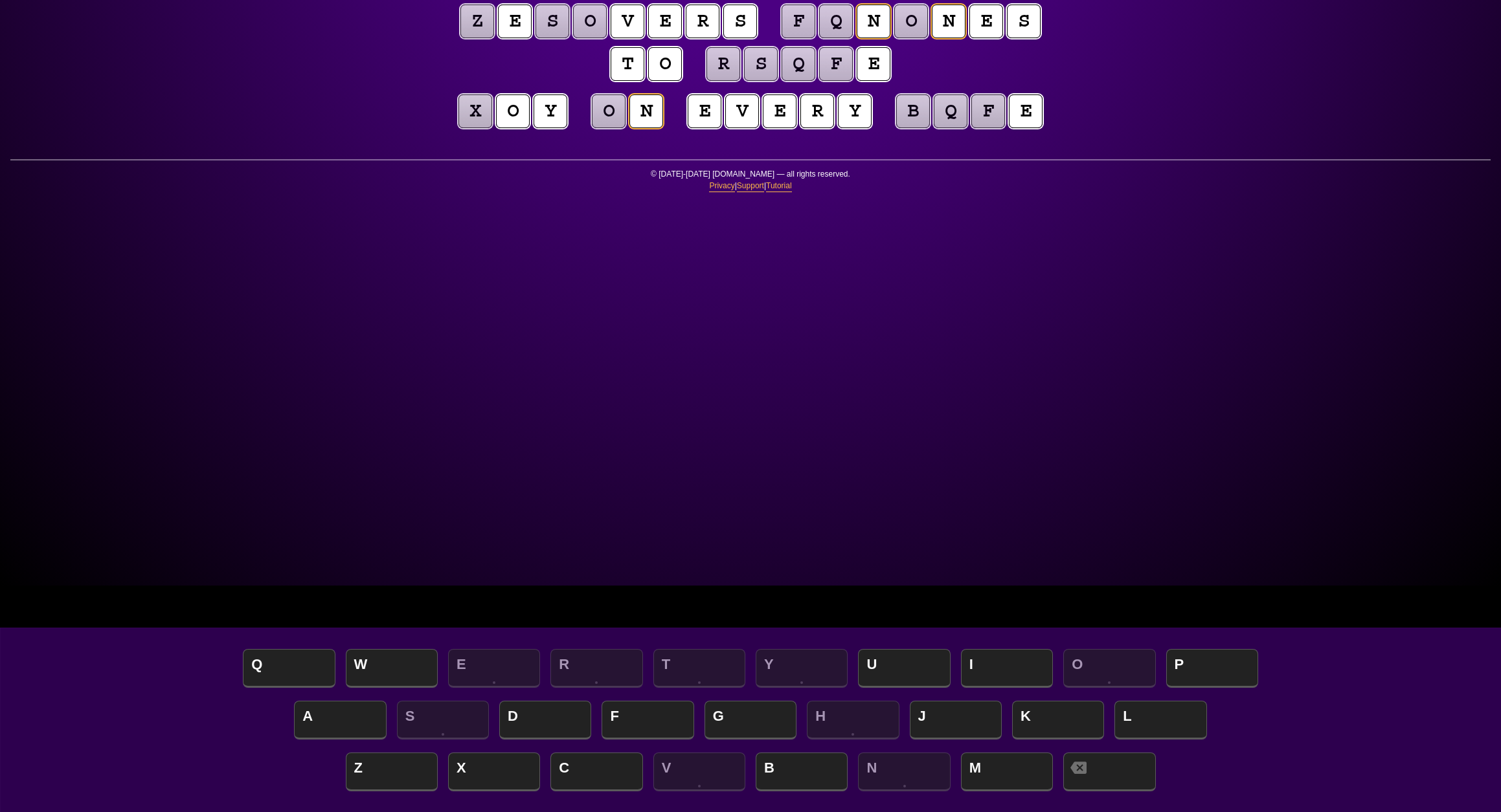
click at [627, 130] on puzzle-tile "o" at bounding box center [608, 111] width 36 height 36
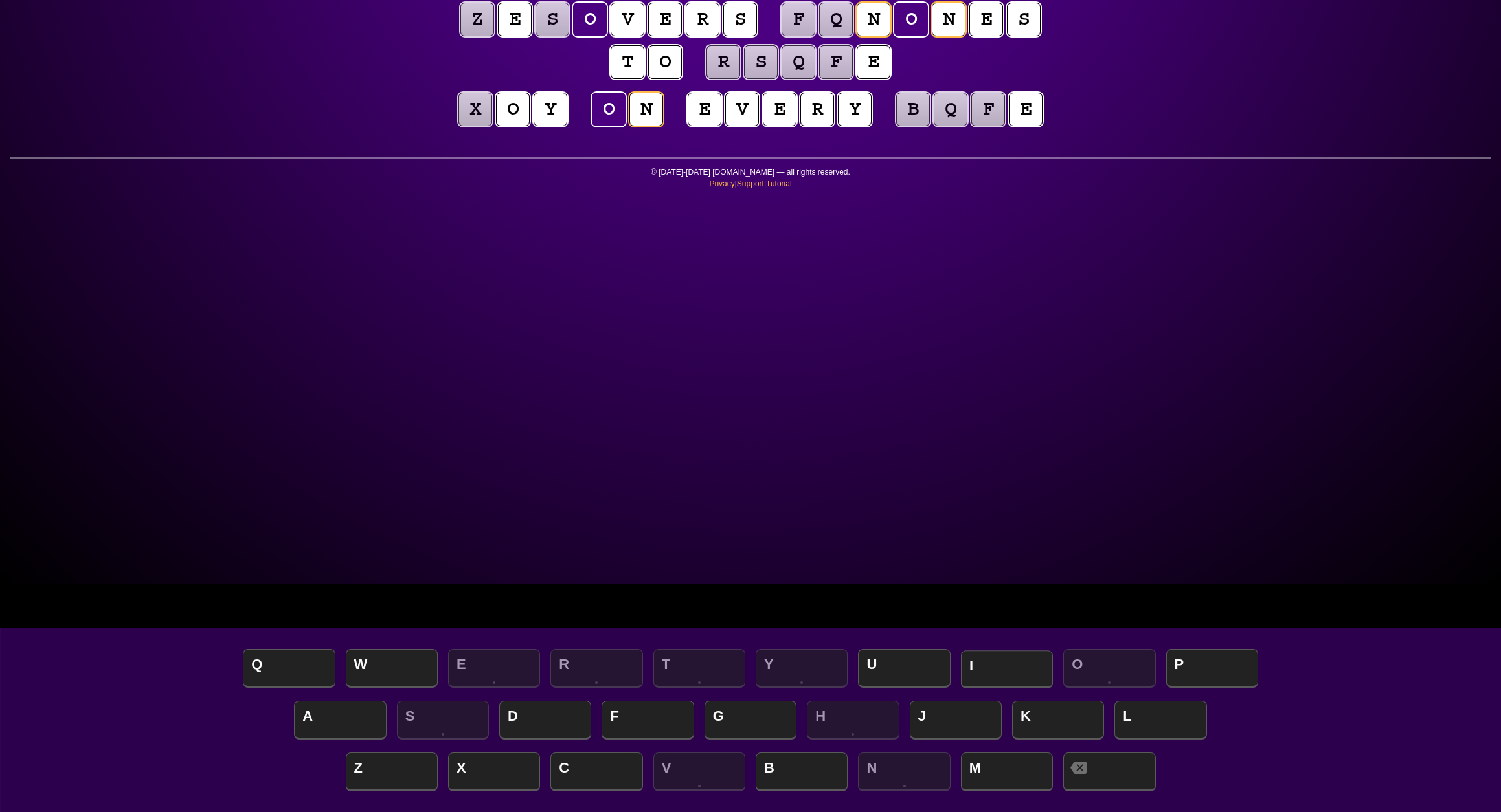
click at [998, 672] on span "I" at bounding box center [1007, 669] width 92 height 38
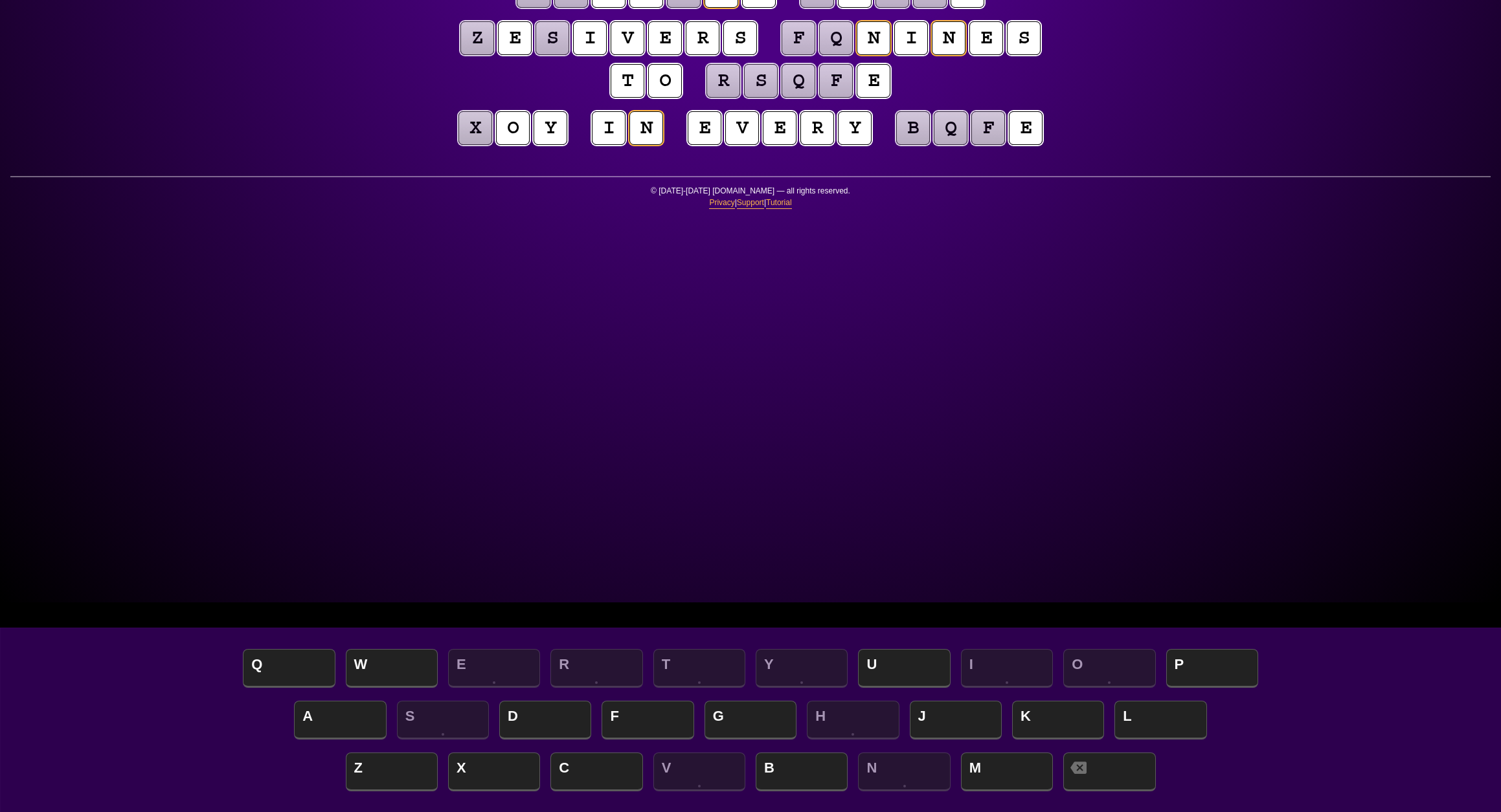
scroll to position [209, 0]
click at [466, 146] on puzzle-tile "x" at bounding box center [475, 128] width 35 height 35
click at [357, 496] on div "e n t r o p y Hints ★ ★ ☆ Game Info Player Prefs Reset Board t h e e s i k r ' …" at bounding box center [750, 196] width 1501 height 812
click at [781, 56] on puzzle-tile "f" at bounding box center [798, 39] width 34 height 34
click at [601, 768] on span "C" at bounding box center [596, 773] width 92 height 38
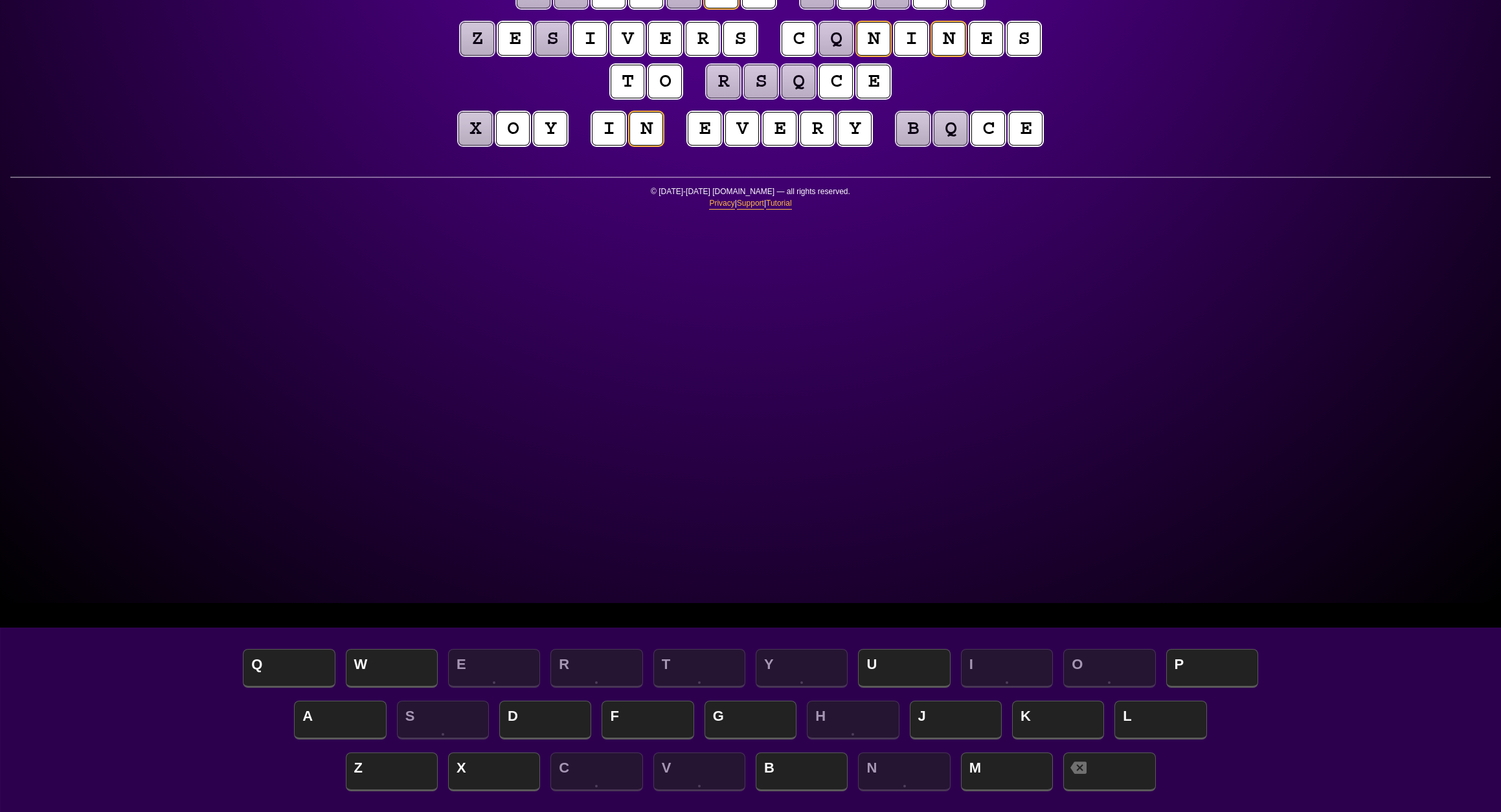
click at [818, 57] on puzzle-tile "q" at bounding box center [836, 39] width 36 height 36
click at [321, 710] on span "A" at bounding box center [340, 721] width 92 height 38
click at [495, 57] on puzzle-tile "z" at bounding box center [478, 39] width 36 height 36
click at [553, 728] on span "D" at bounding box center [545, 721] width 92 height 38
click at [571, 57] on puzzle-tile "s" at bounding box center [552, 38] width 36 height 36
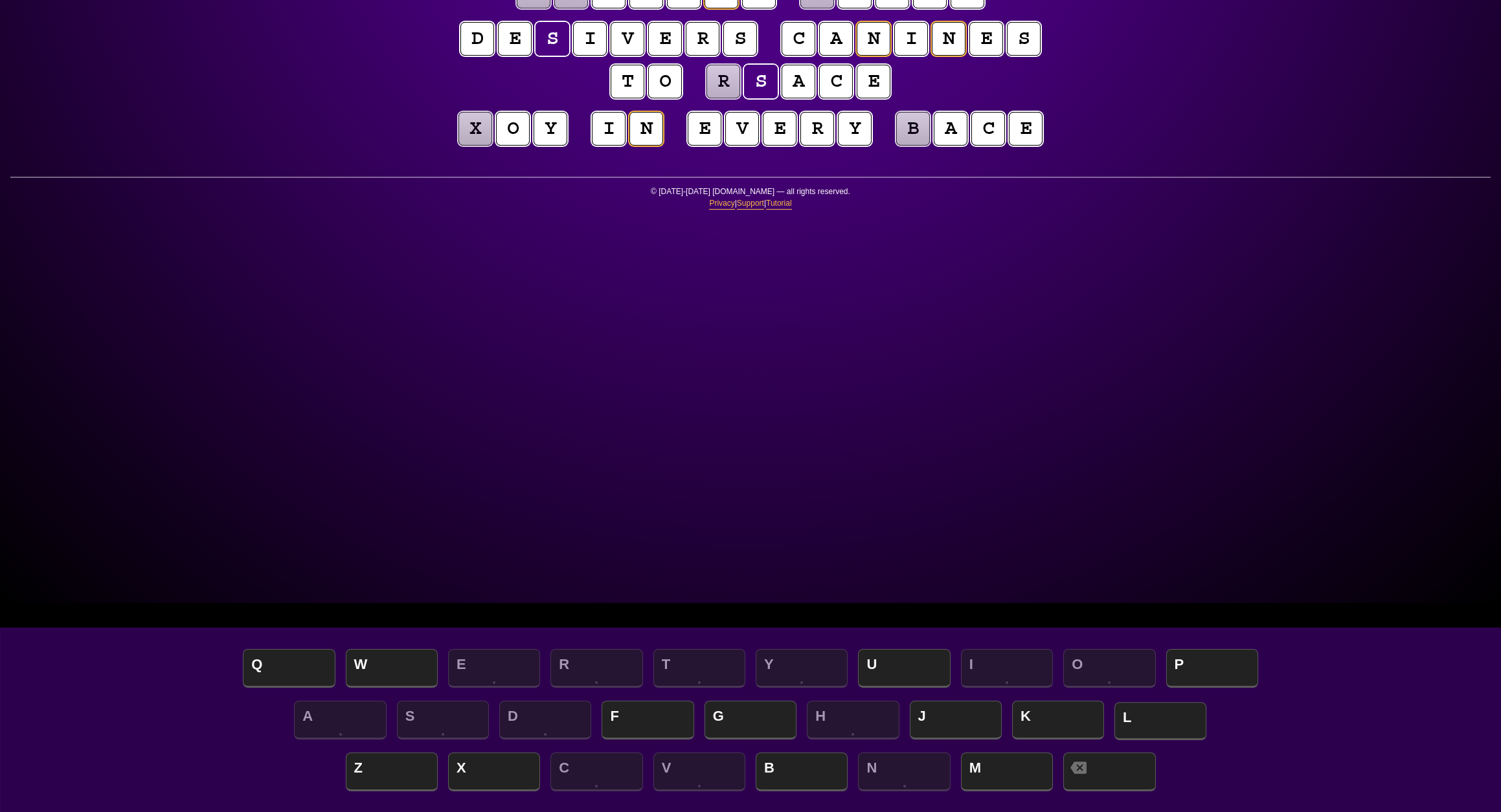
click at [1131, 724] on span "L" at bounding box center [1161, 721] width 92 height 38
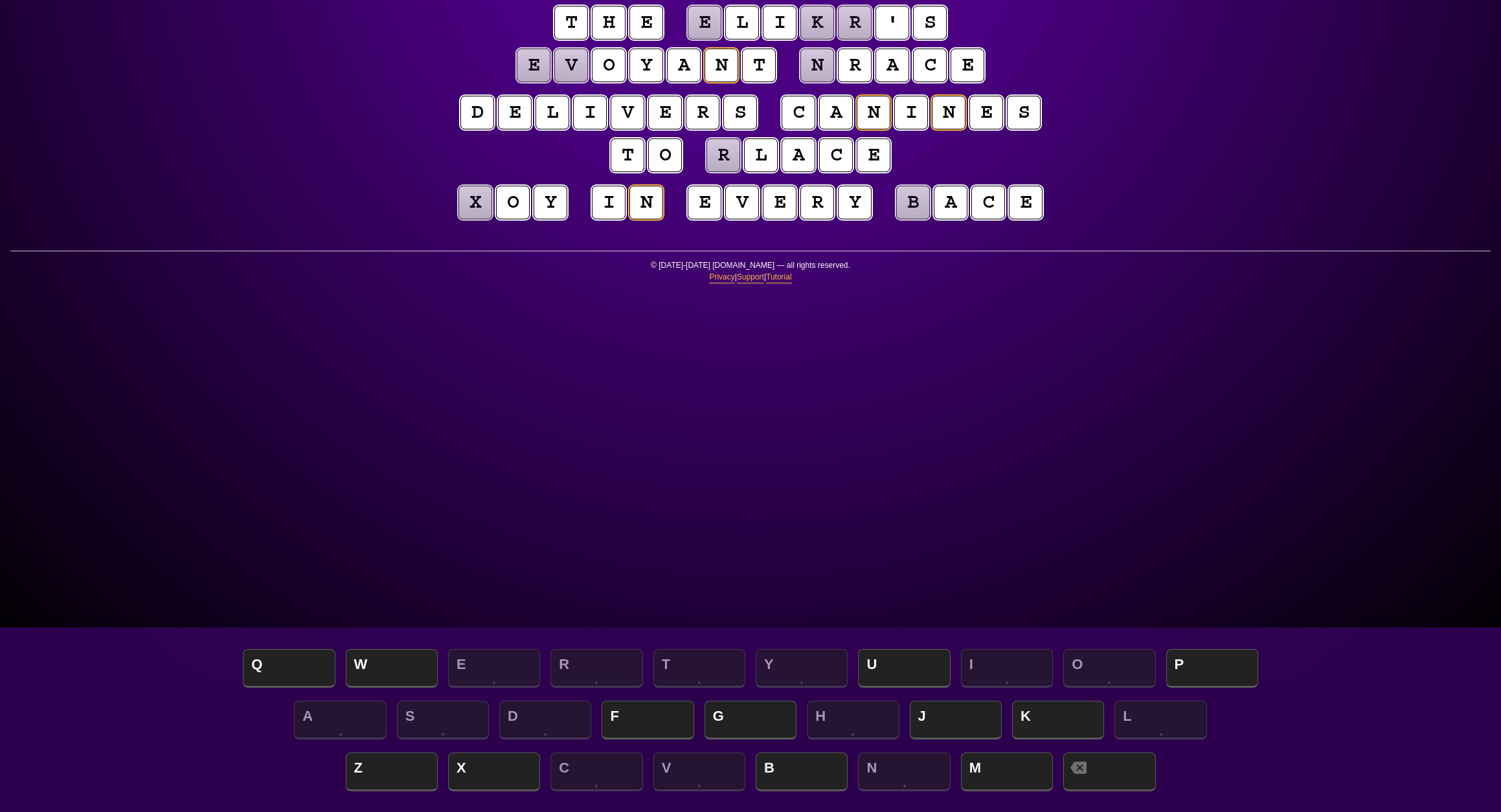
scroll to position [135, 0]
click at [1141, 104] on div "e n t r o p y Hints ★ ★ ☆ Game Info Player Prefs Reset Board t h e e l i k r ' …" at bounding box center [750, 271] width 1501 height 812
click at [550, 82] on puzzle-tile "e" at bounding box center [533, 65] width 34 height 34
click at [787, 768] on span "B" at bounding box center [802, 773] width 92 height 38
click at [589, 84] on puzzle-tile "v" at bounding box center [571, 65] width 36 height 36
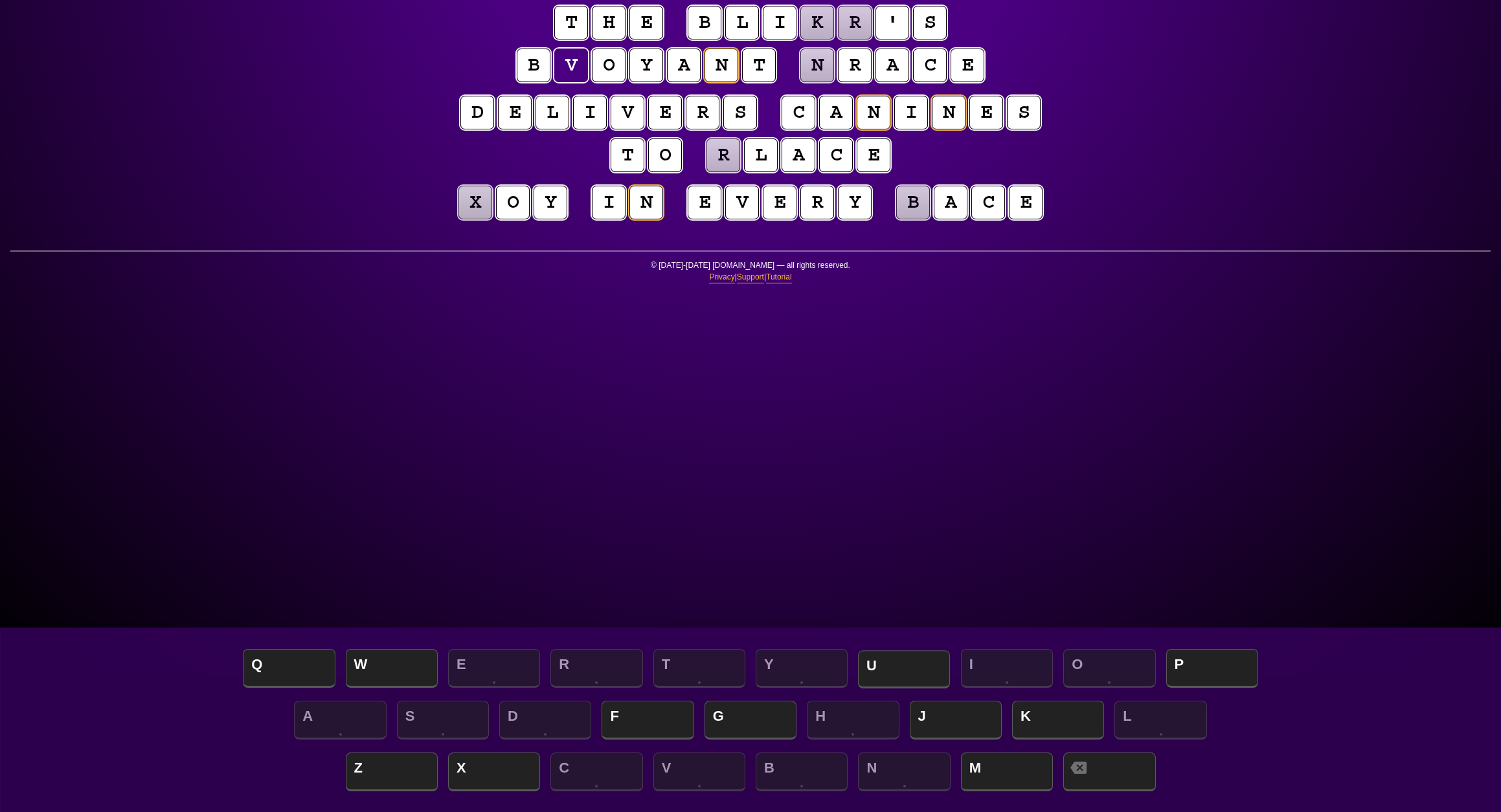
click at [904, 668] on span "U" at bounding box center [904, 669] width 92 height 38
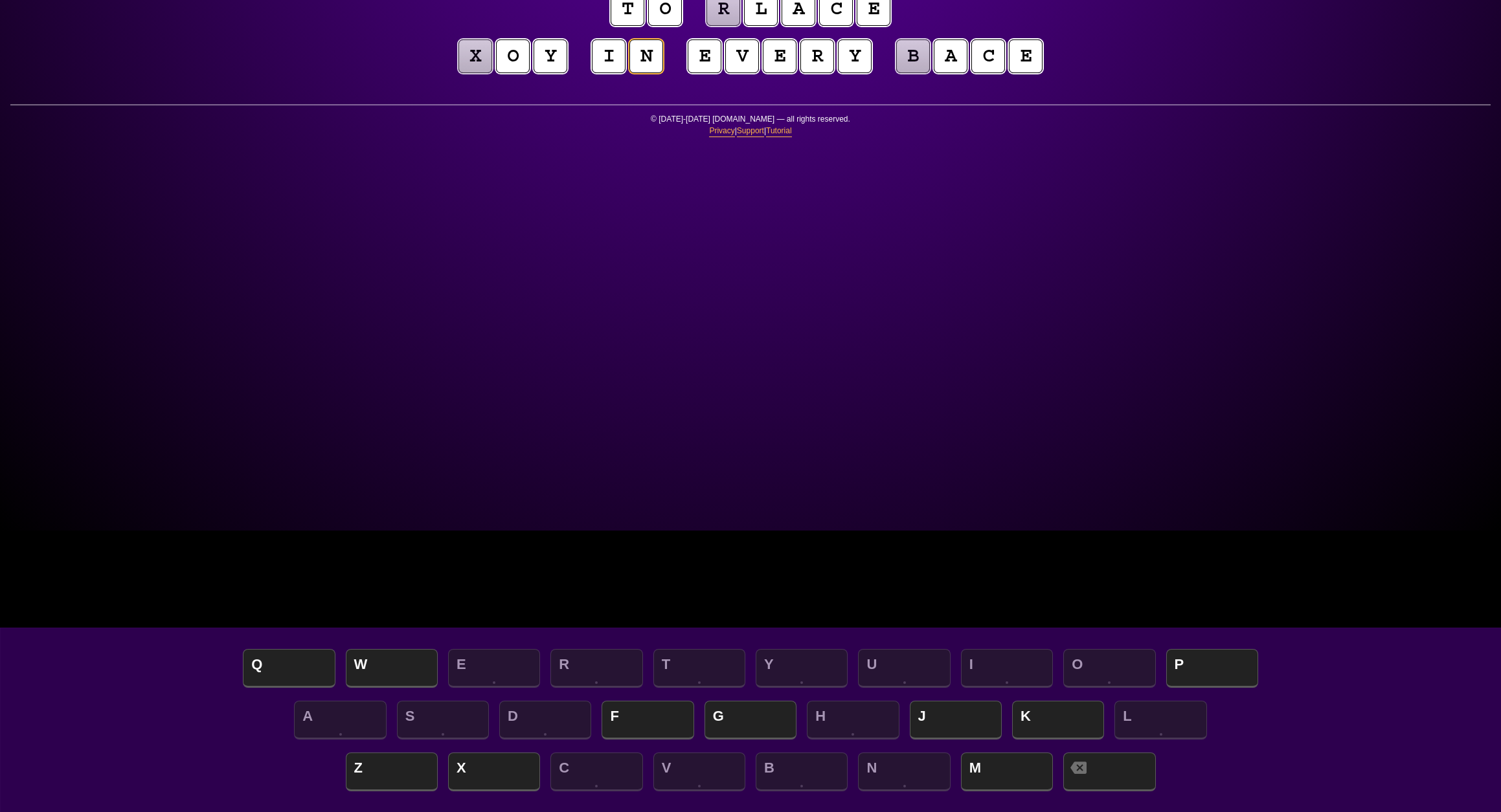
scroll to position [278, 0]
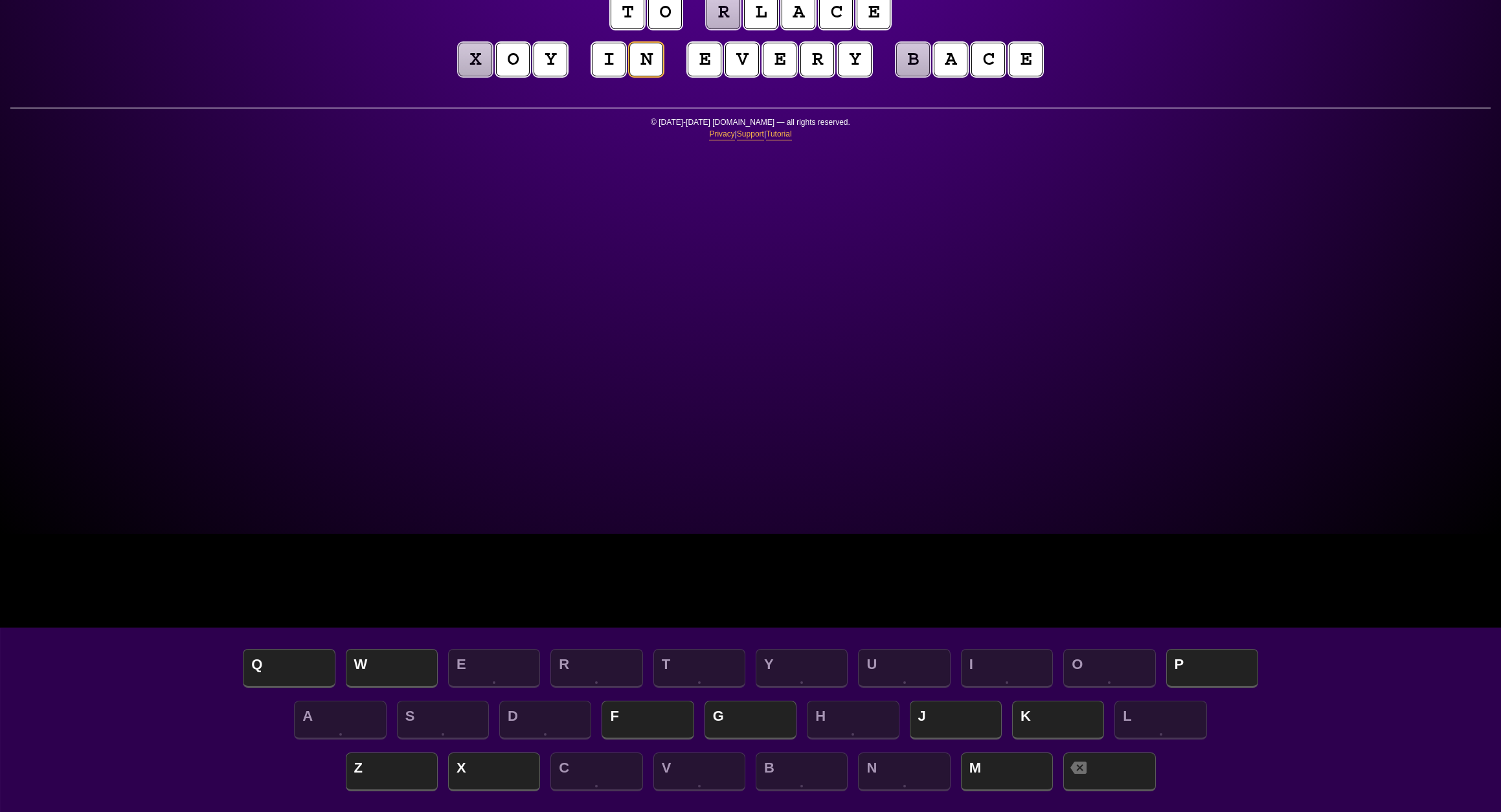
click at [484, 78] on puzzle-tile "x" at bounding box center [475, 60] width 36 height 36
click at [960, 715] on span "J" at bounding box center [956, 721] width 92 height 38
click at [895, 77] on puzzle-tile "b" at bounding box center [912, 59] width 35 height 35
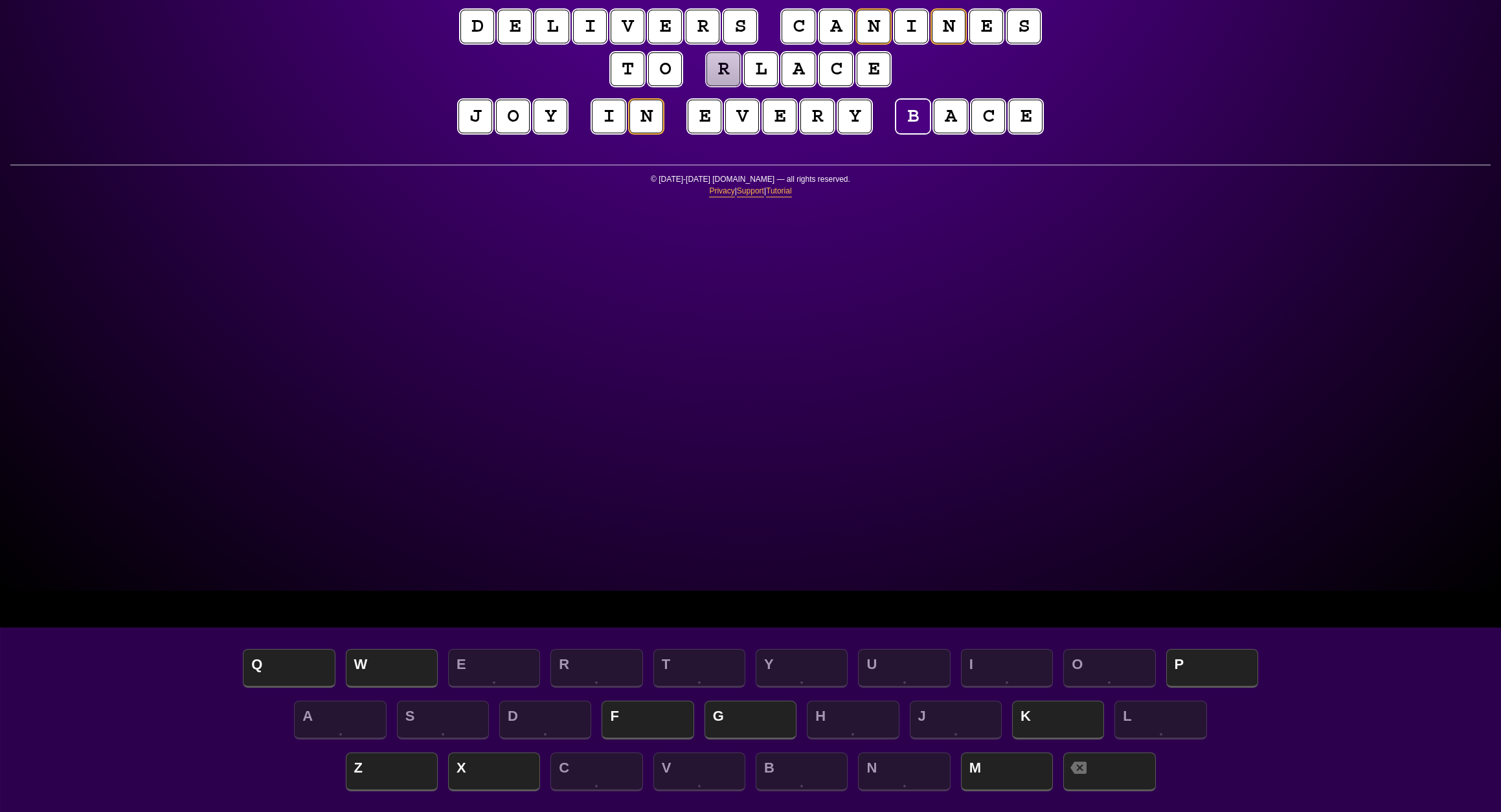
scroll to position [220, 0]
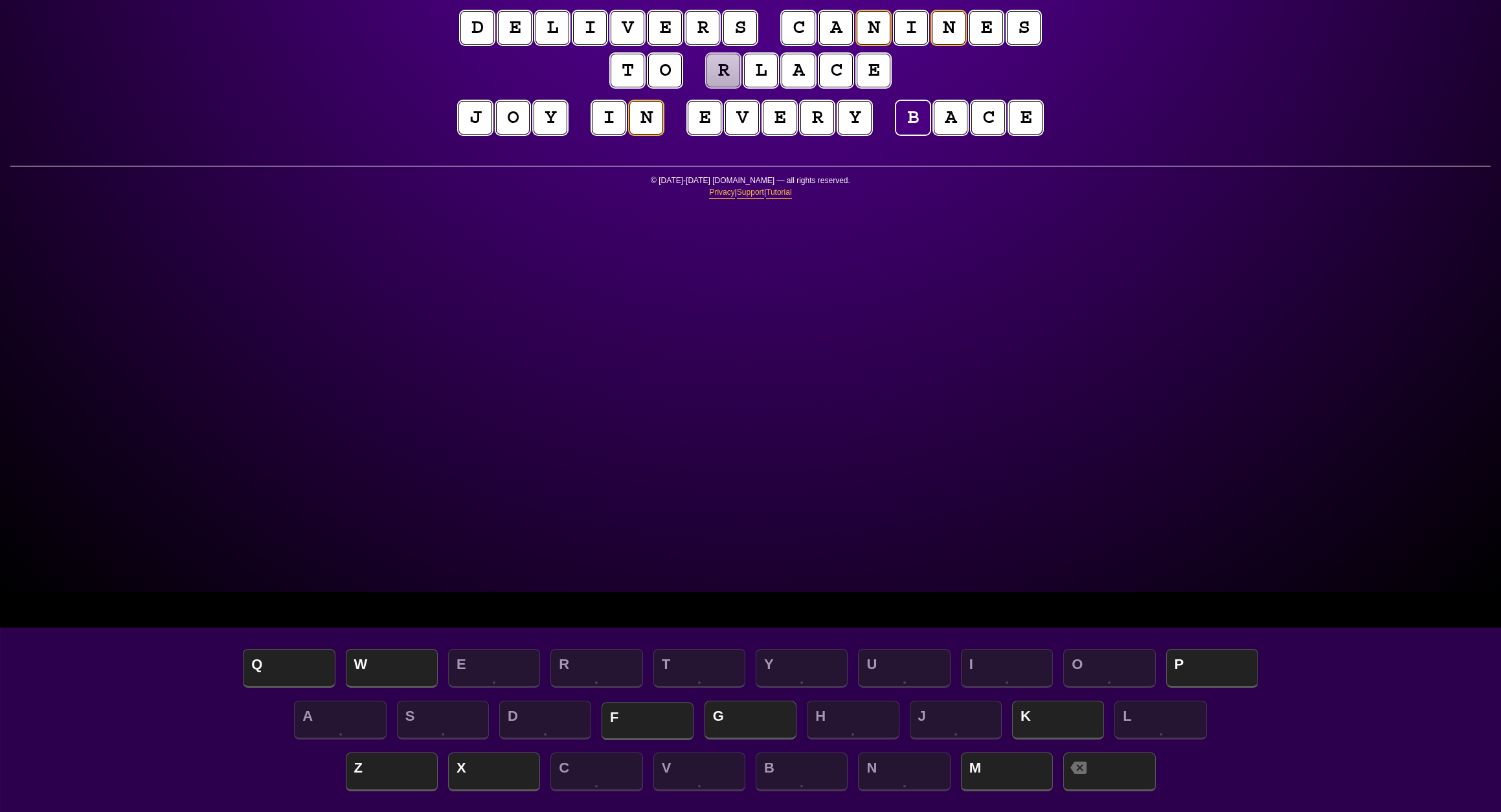
click at [660, 727] on span "F" at bounding box center [648, 721] width 92 height 38
click at [706, 87] on puzzle-tile "r" at bounding box center [723, 70] width 34 height 34
click at [1204, 673] on span "P" at bounding box center [1212, 669] width 92 height 38
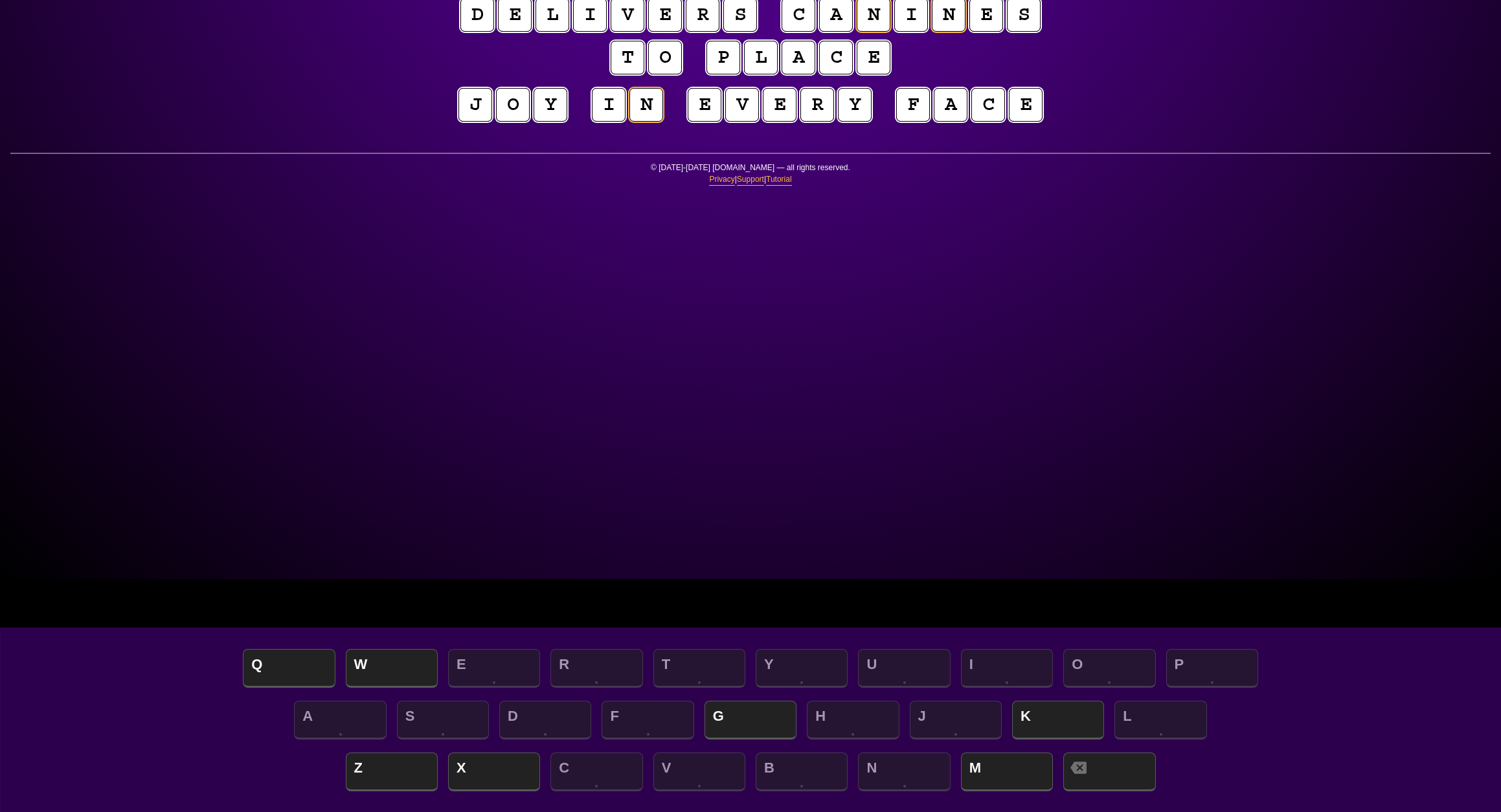
scroll to position [230, 0]
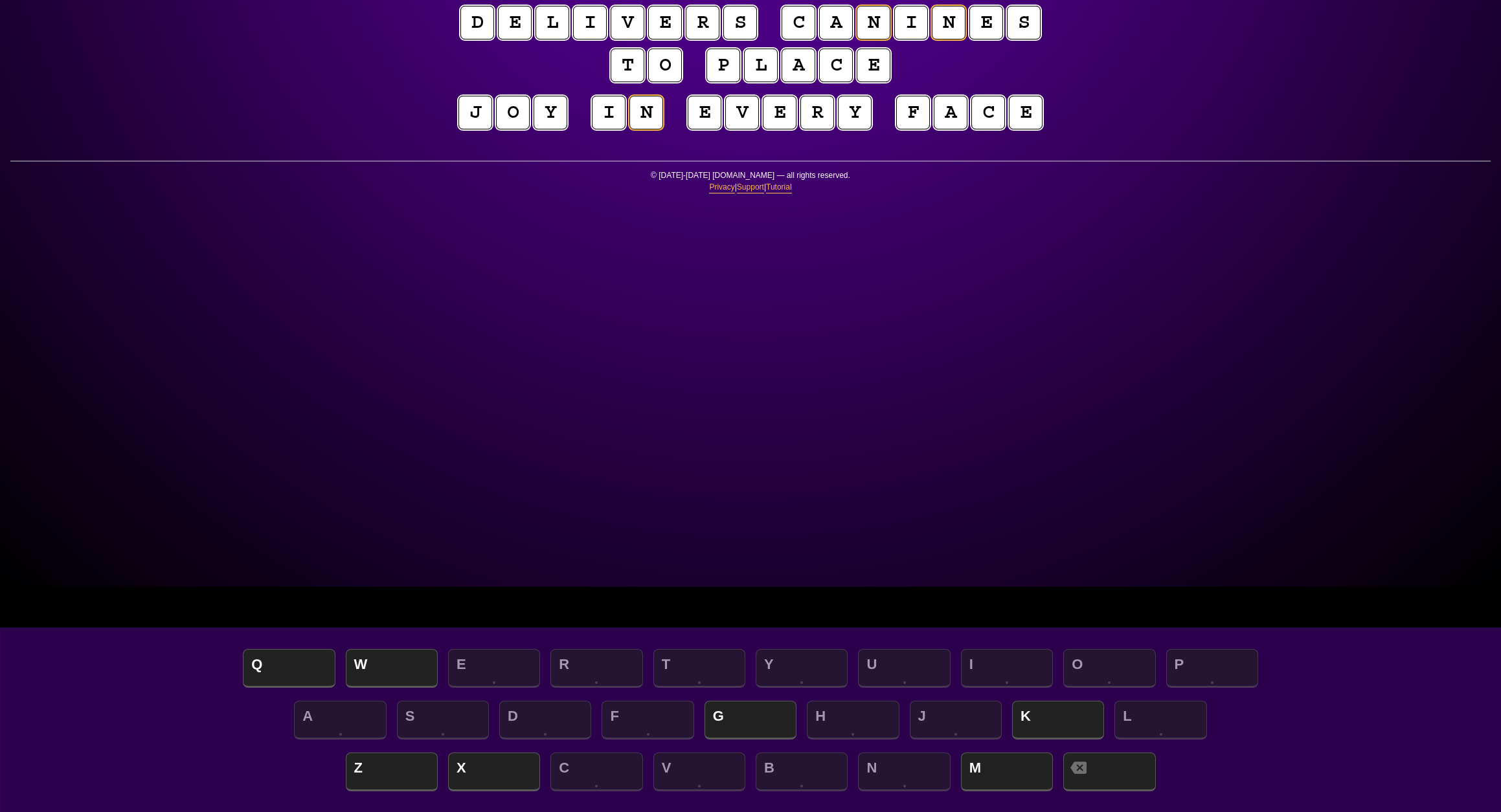
scroll to position [225, 0]
click at [986, 768] on span "M" at bounding box center [1007, 773] width 92 height 38
click at [752, 723] on span "G" at bounding box center [751, 721] width 92 height 38
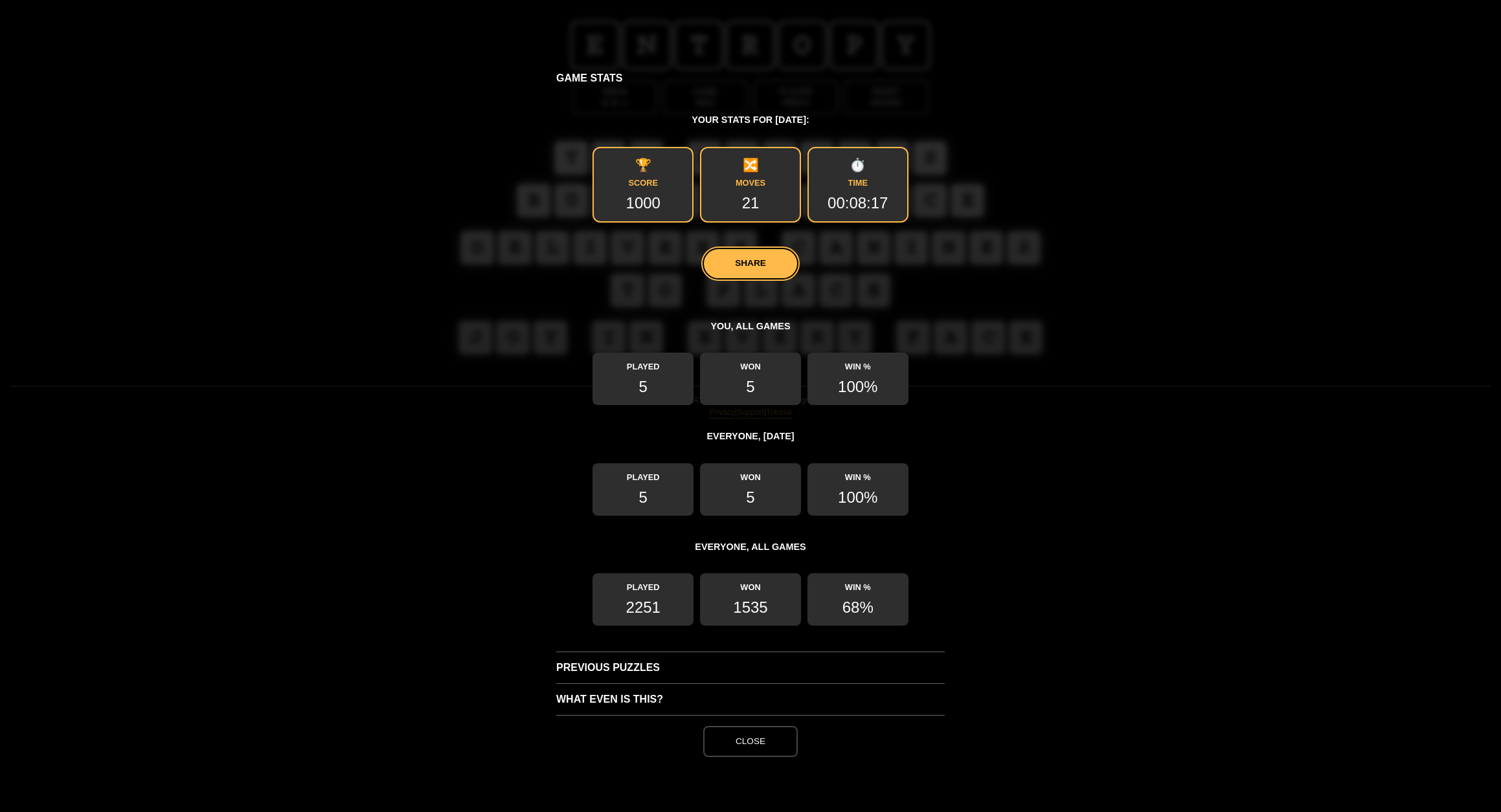
scroll to position [512, 0]
click at [641, 707] on h3 "What even is this?" at bounding box center [750, 698] width 389 height 32
